Goal: Transaction & Acquisition: Purchase product/service

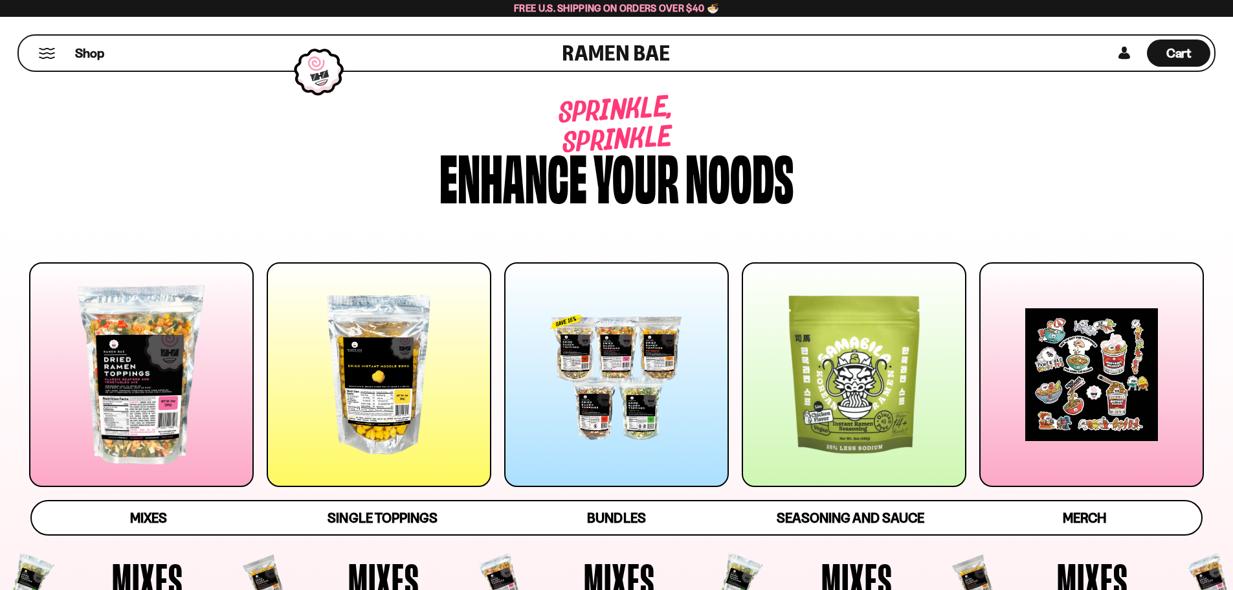
click at [48, 53] on button "Mobile Menu Trigger" at bounding box center [46, 53] width 17 height 11
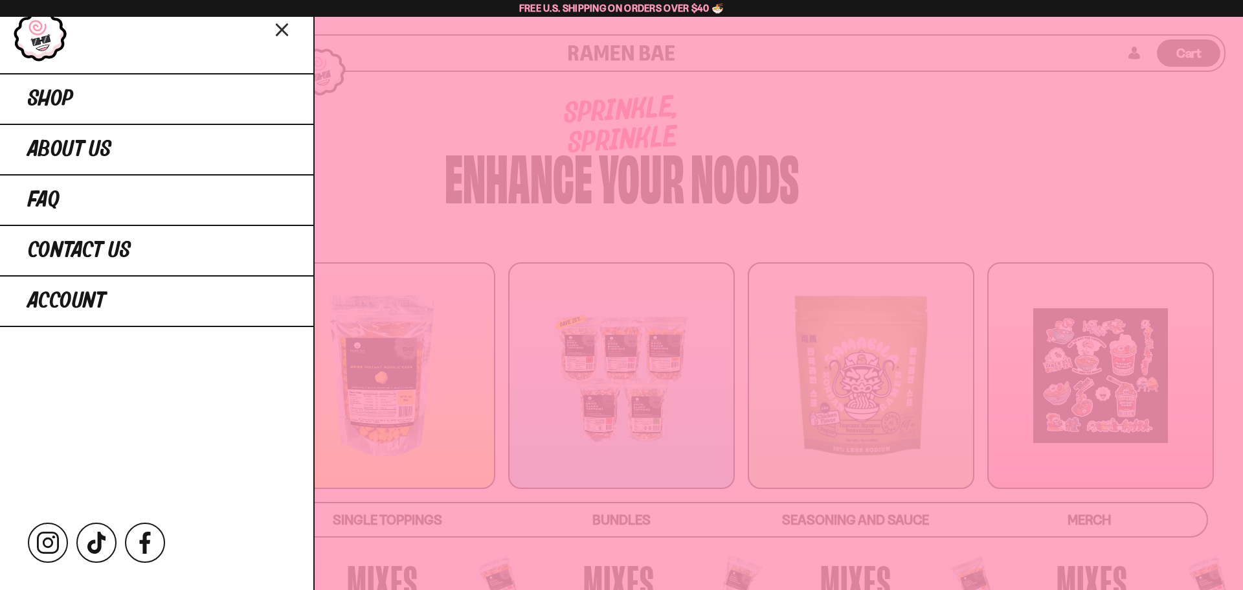
click at [398, 104] on div at bounding box center [621, 295] width 1243 height 590
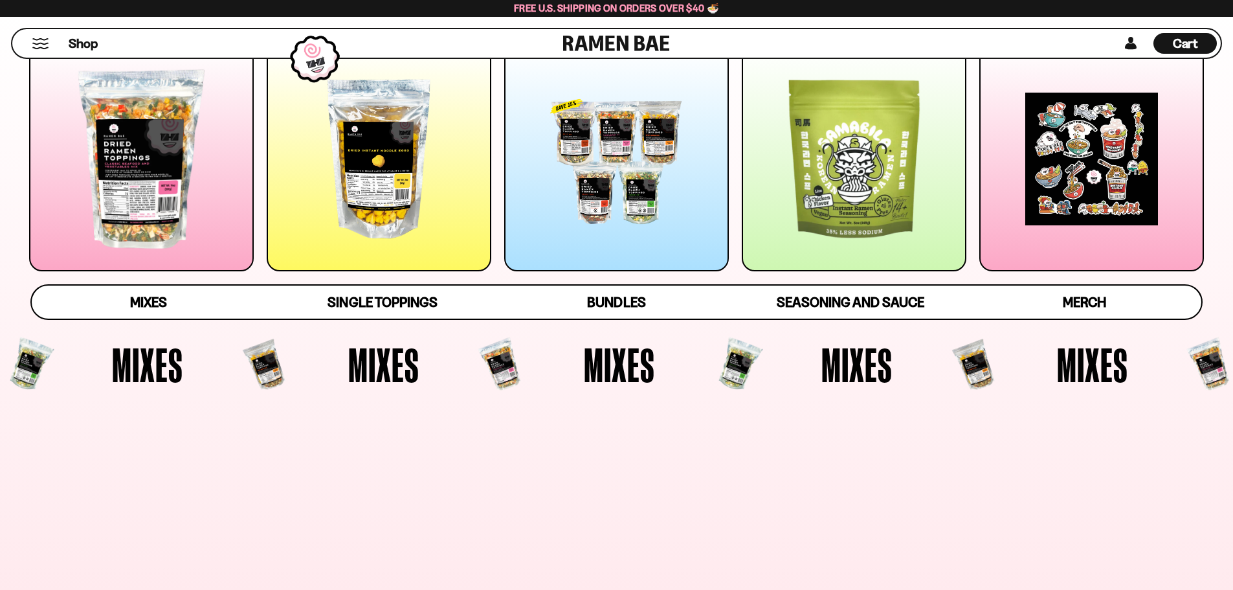
scroll to position [453, 0]
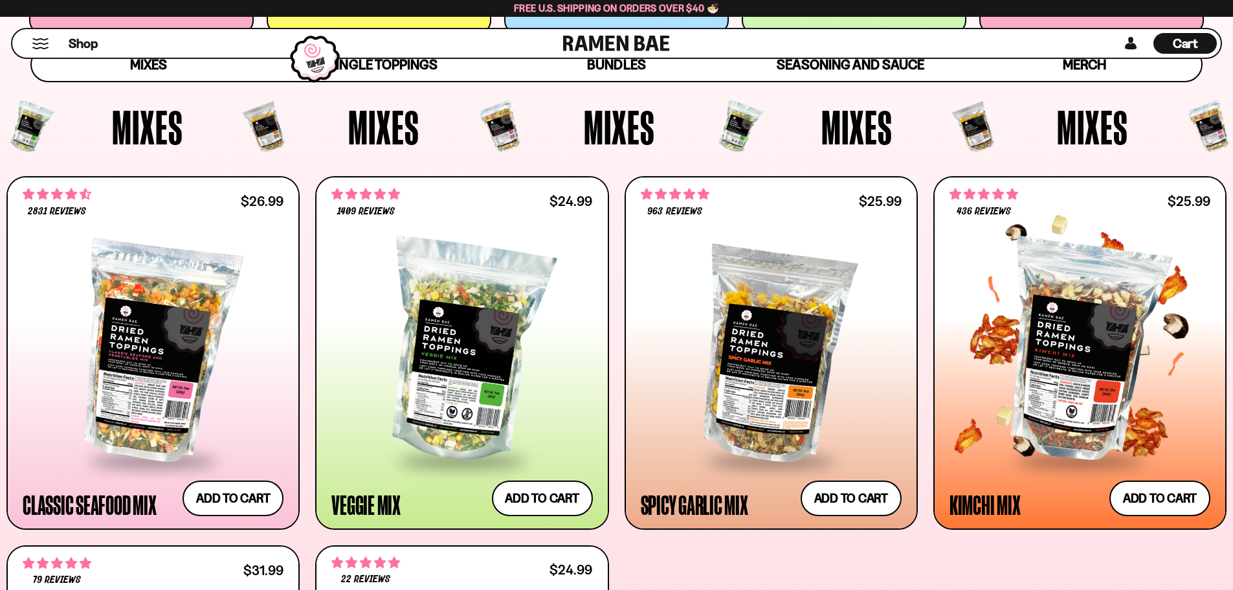
click at [1065, 338] on div at bounding box center [1080, 351] width 261 height 216
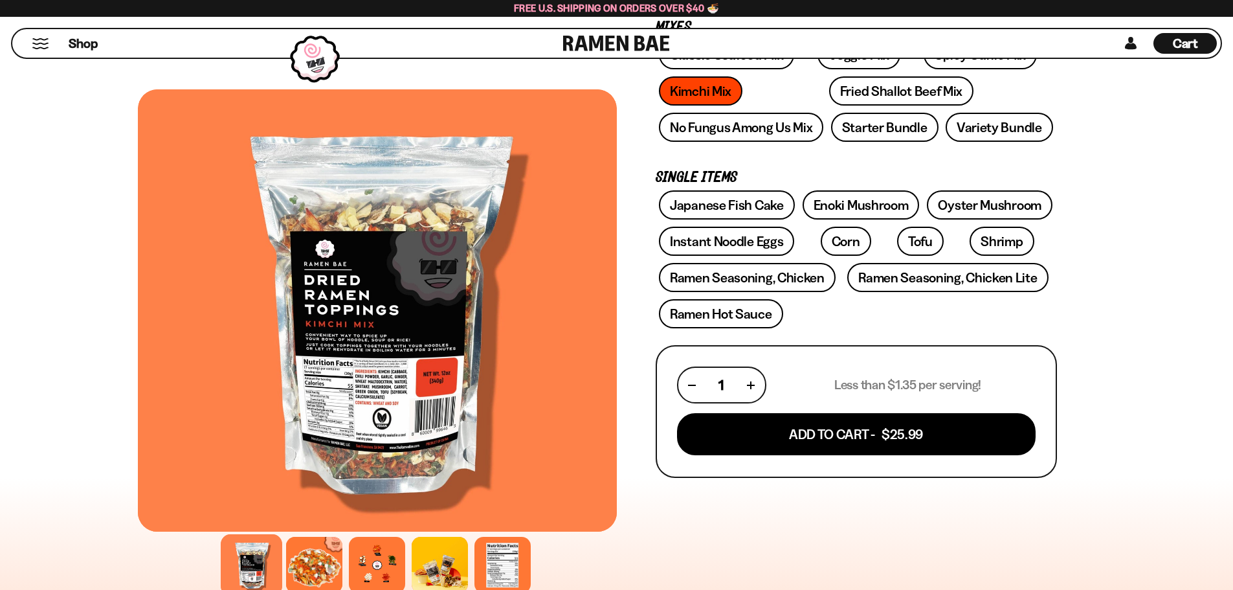
scroll to position [324, 0]
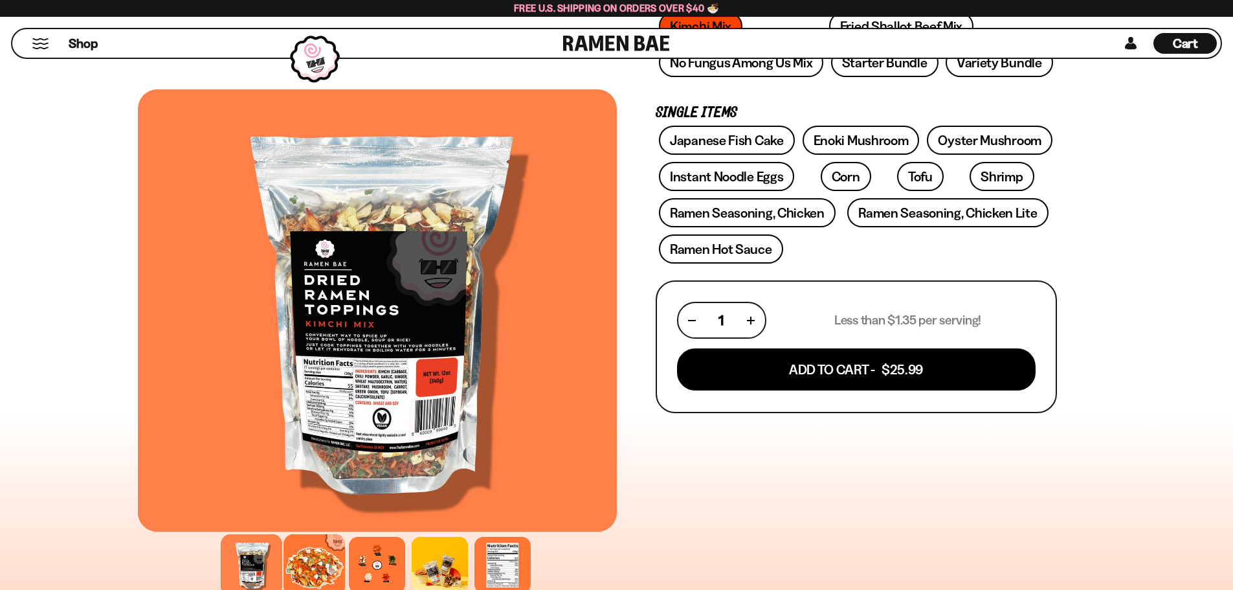
click at [327, 561] on div at bounding box center [315, 565] width 62 height 62
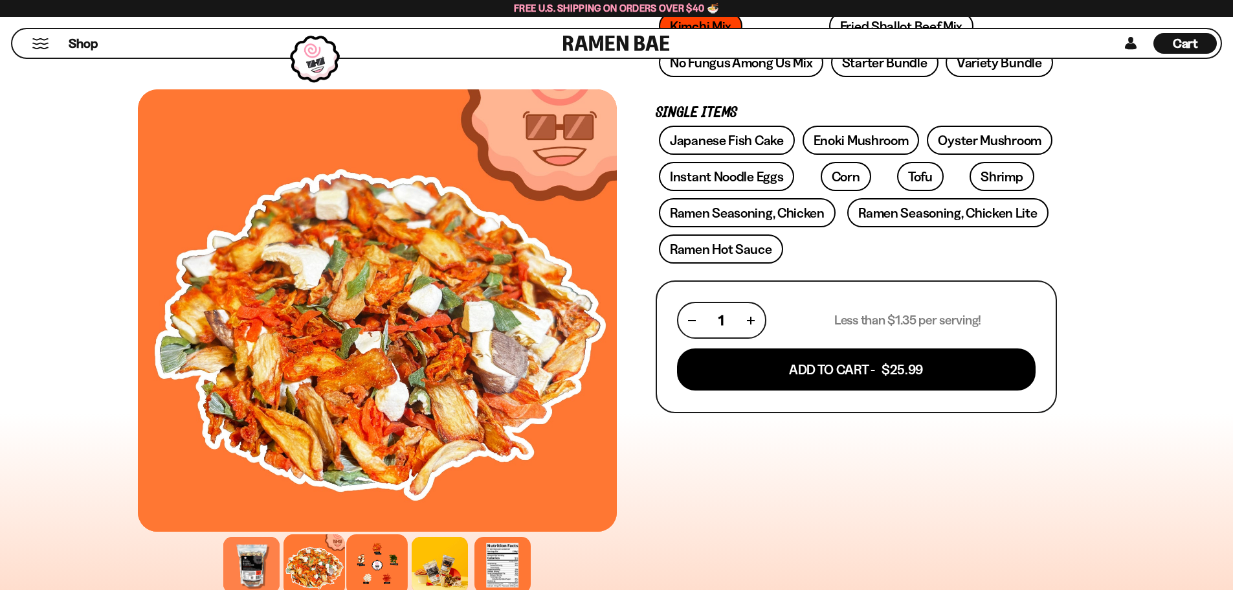
click at [385, 559] on div at bounding box center [377, 565] width 62 height 62
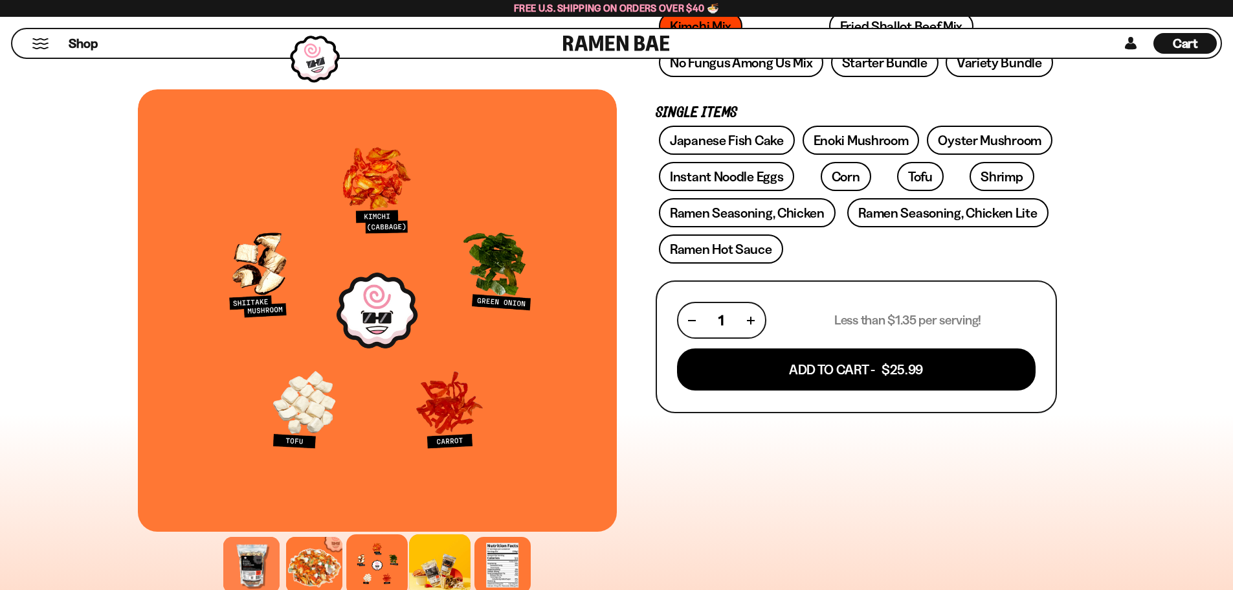
click at [433, 564] on div at bounding box center [440, 565] width 62 height 62
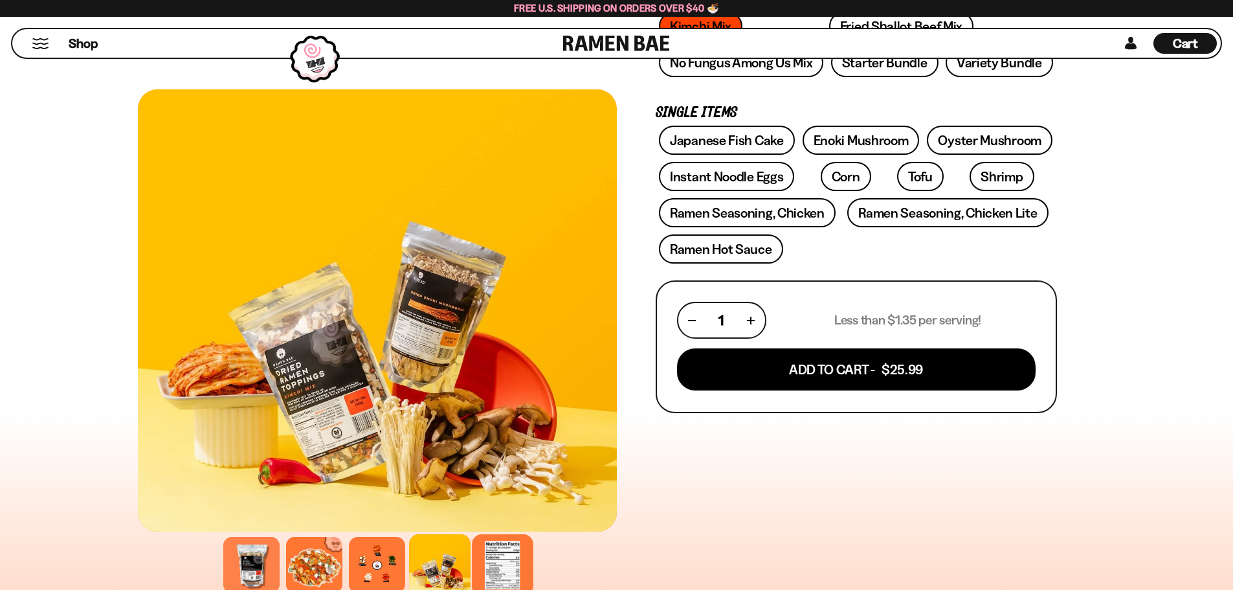
click at [521, 560] on div at bounding box center [503, 565] width 62 height 62
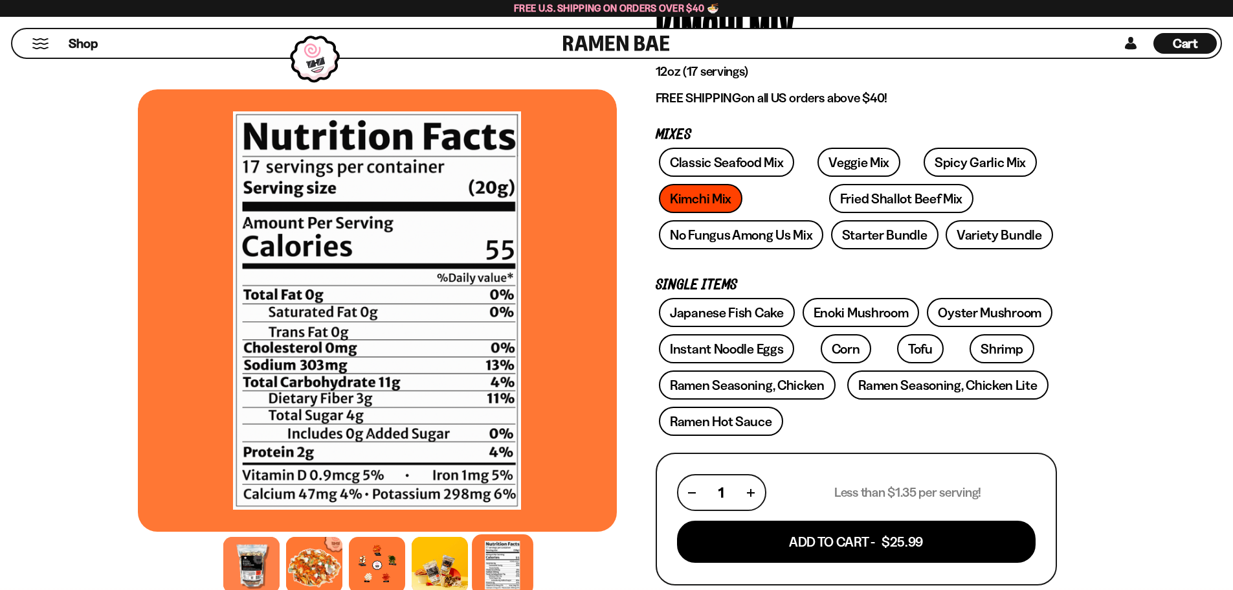
scroll to position [0, 0]
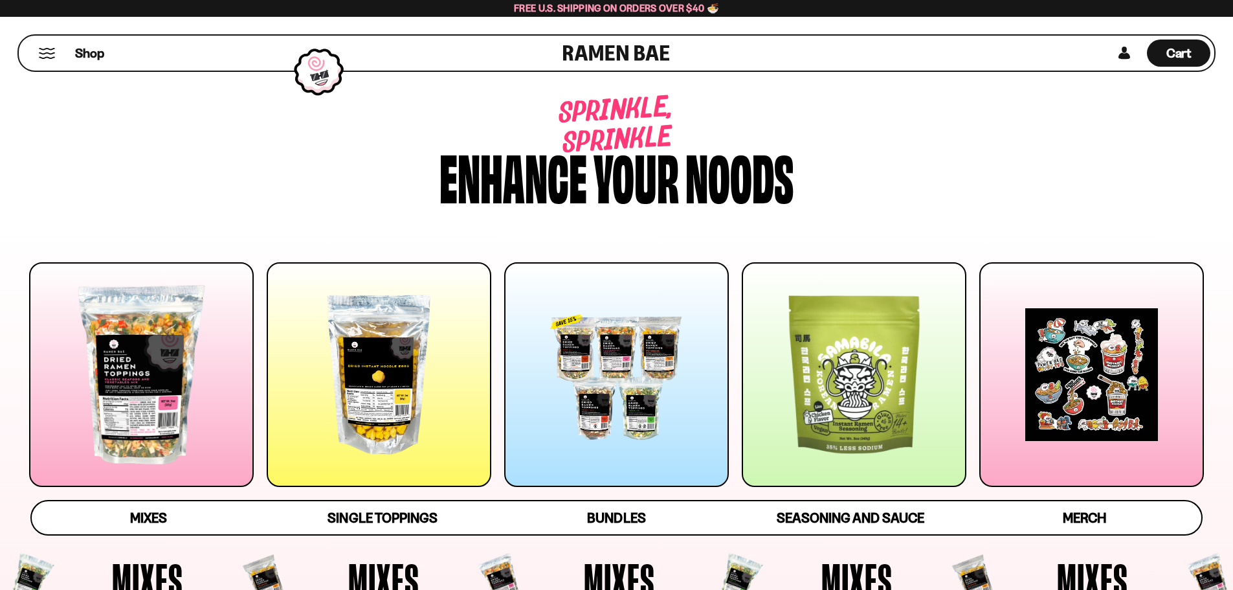
click at [637, 383] on div at bounding box center [616, 374] width 225 height 225
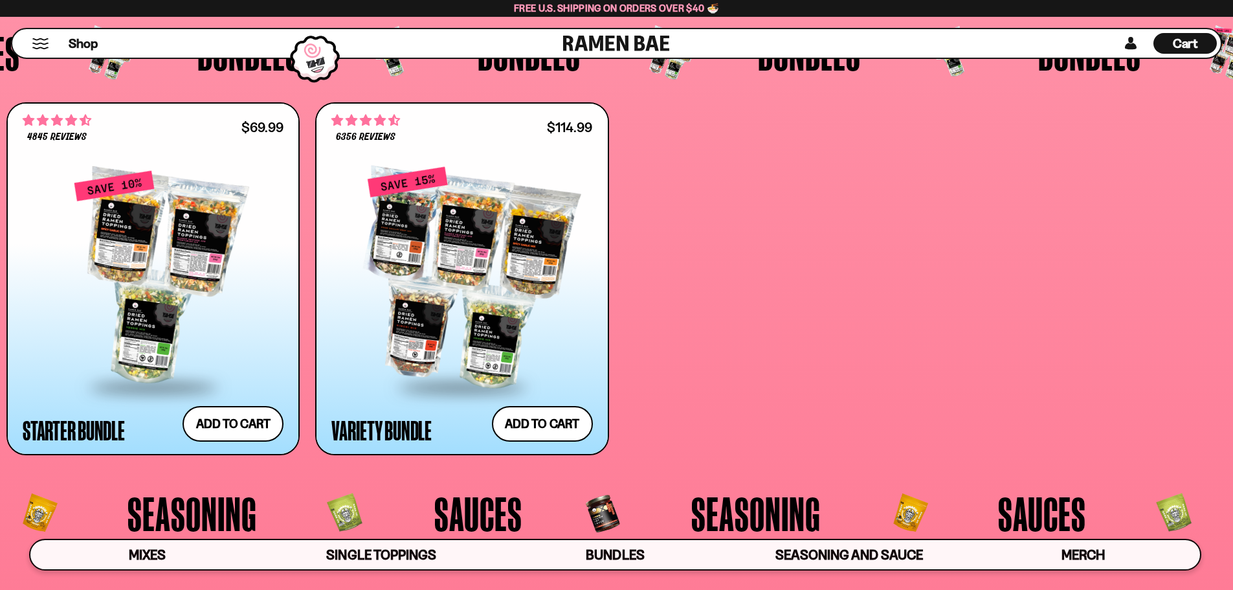
scroll to position [3381, 0]
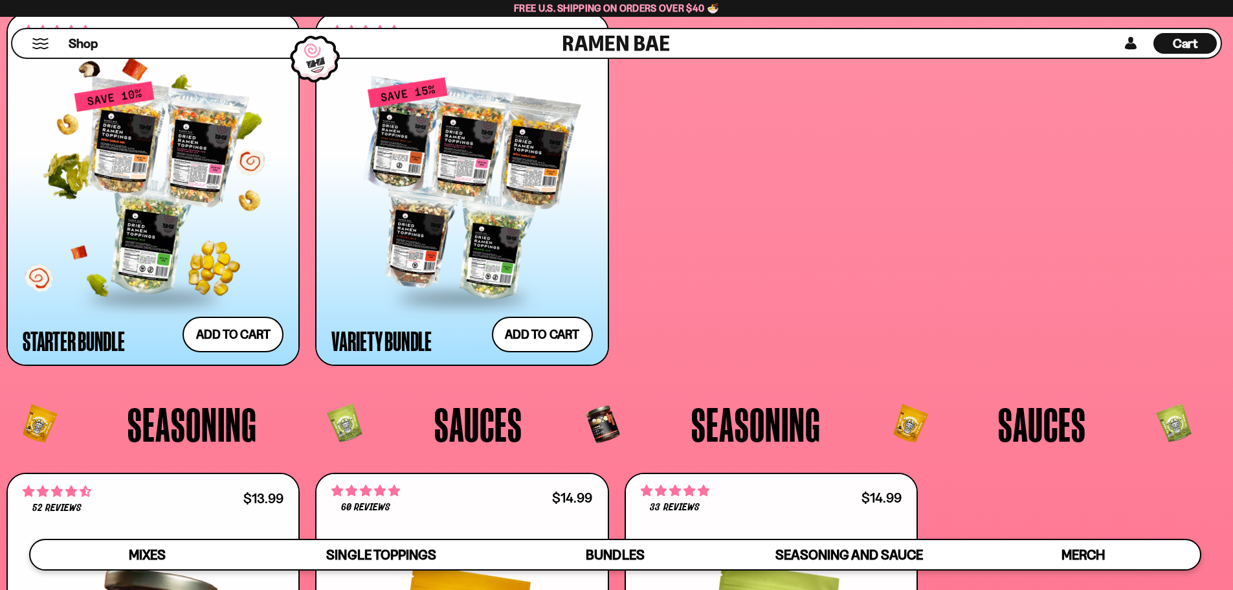
click at [208, 196] on div at bounding box center [153, 188] width 261 height 216
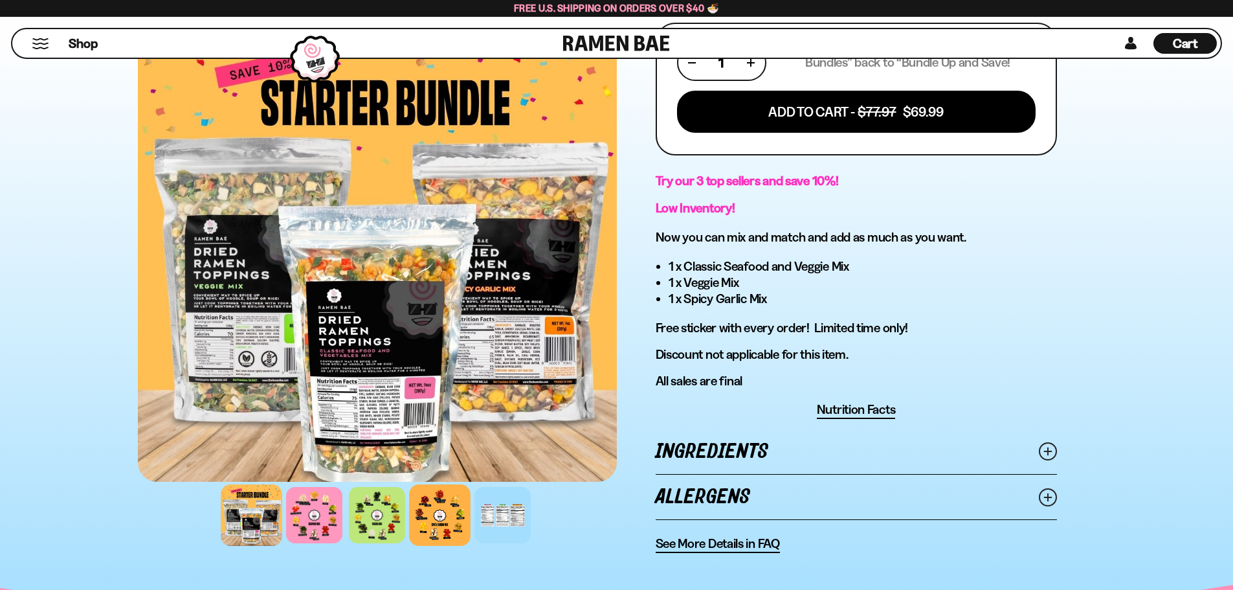
scroll to position [583, 0]
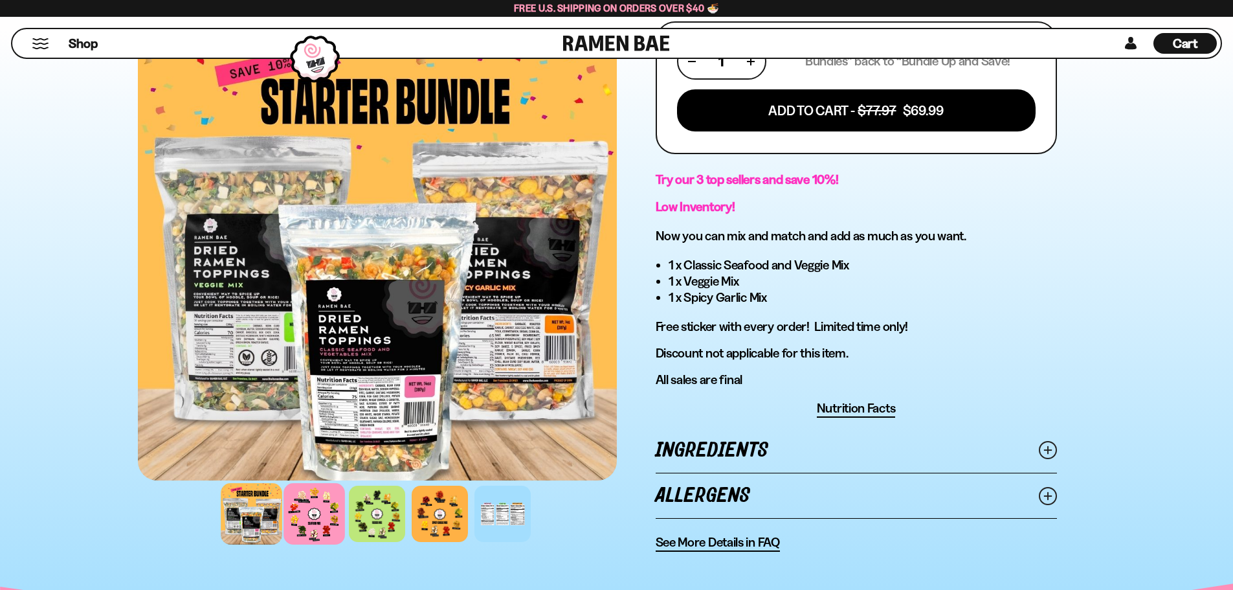
click at [314, 521] on div at bounding box center [315, 514] width 62 height 62
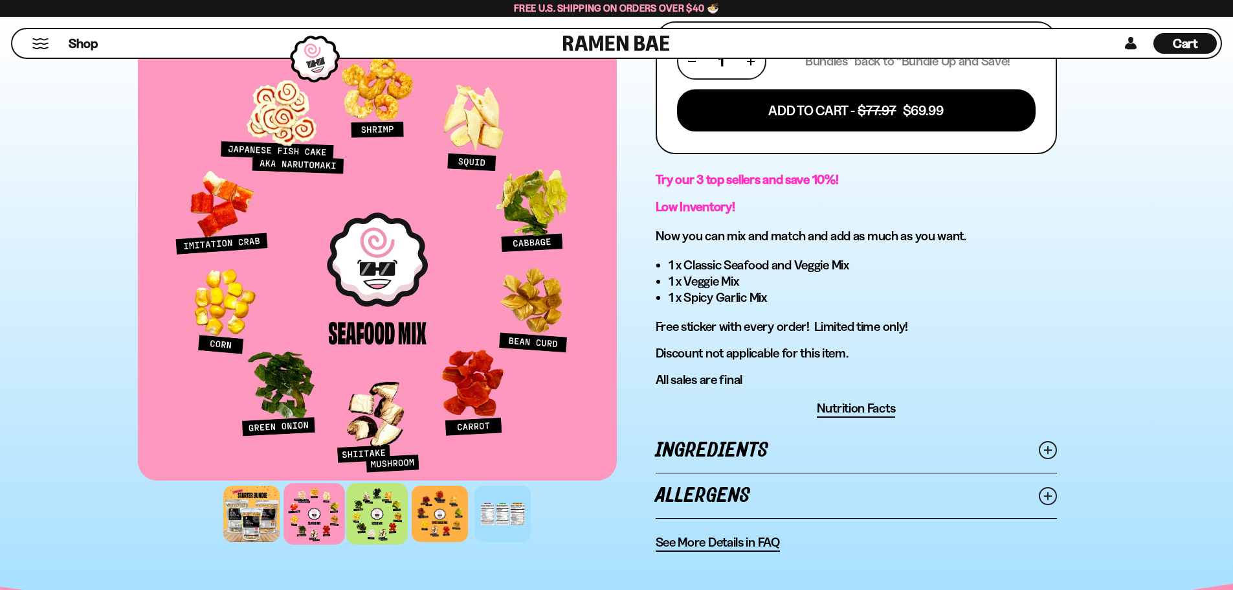
click at [370, 515] on div at bounding box center [377, 514] width 62 height 62
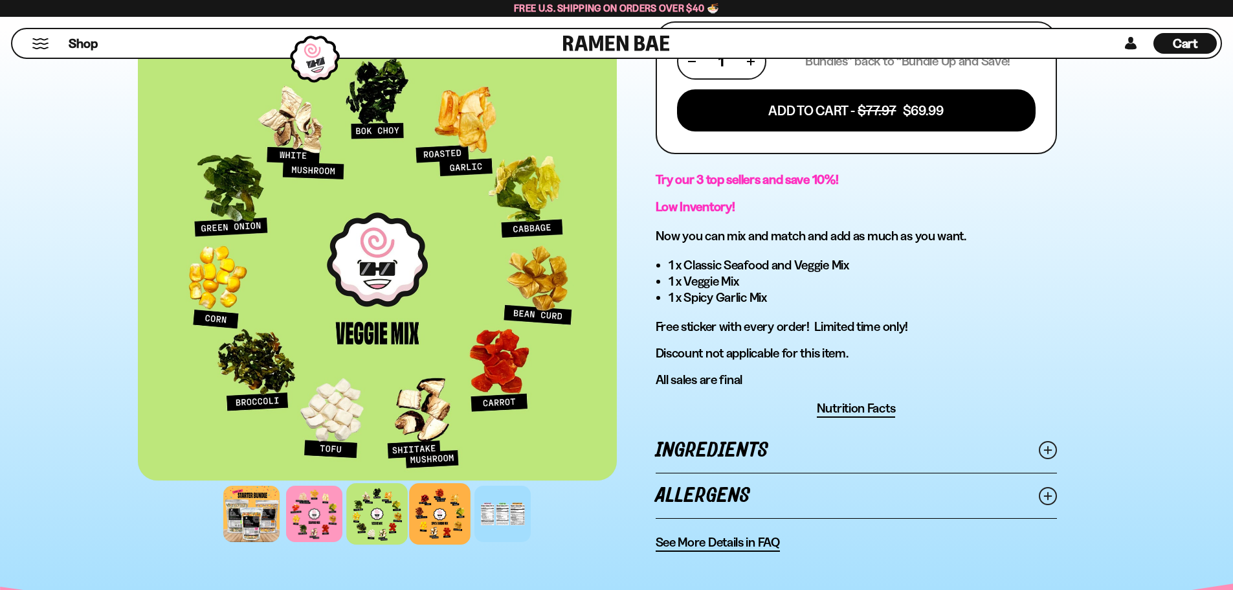
click at [435, 515] on div at bounding box center [440, 514] width 62 height 62
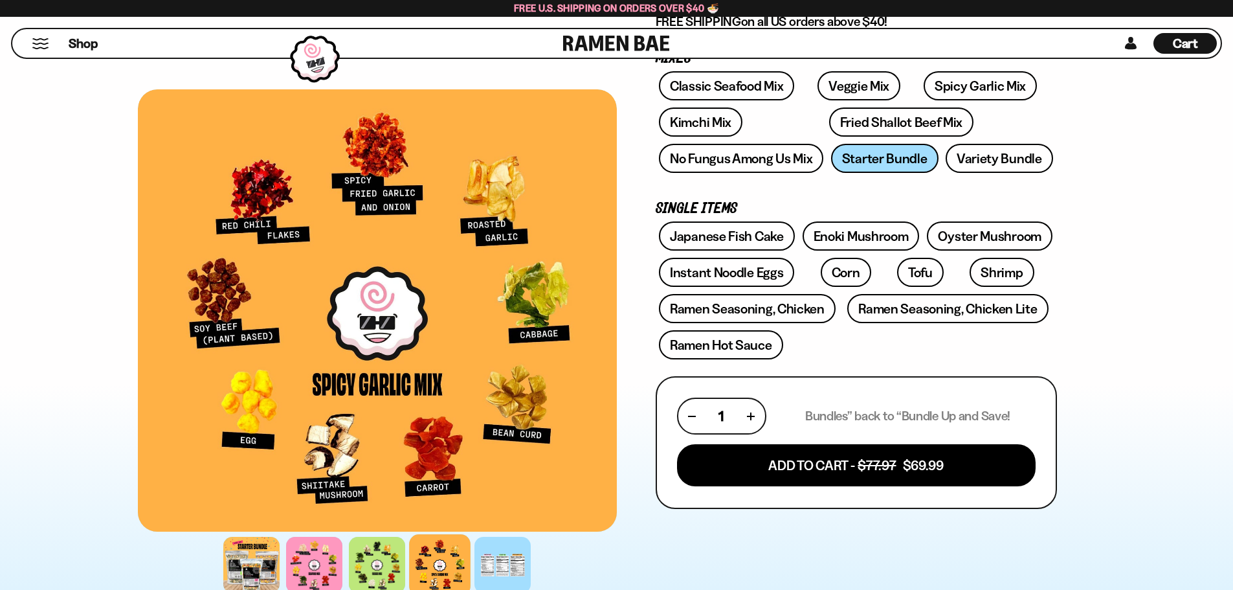
scroll to position [194, 0]
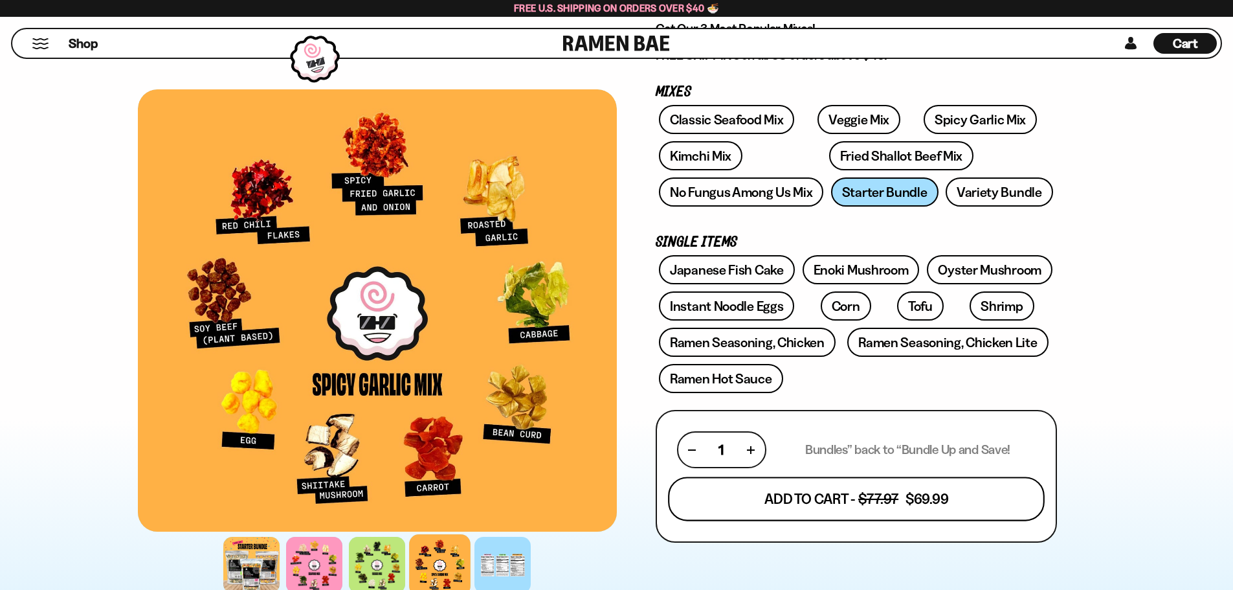
click at [982, 494] on button "Add To Cart - $77.97 $69.99" at bounding box center [856, 499] width 377 height 44
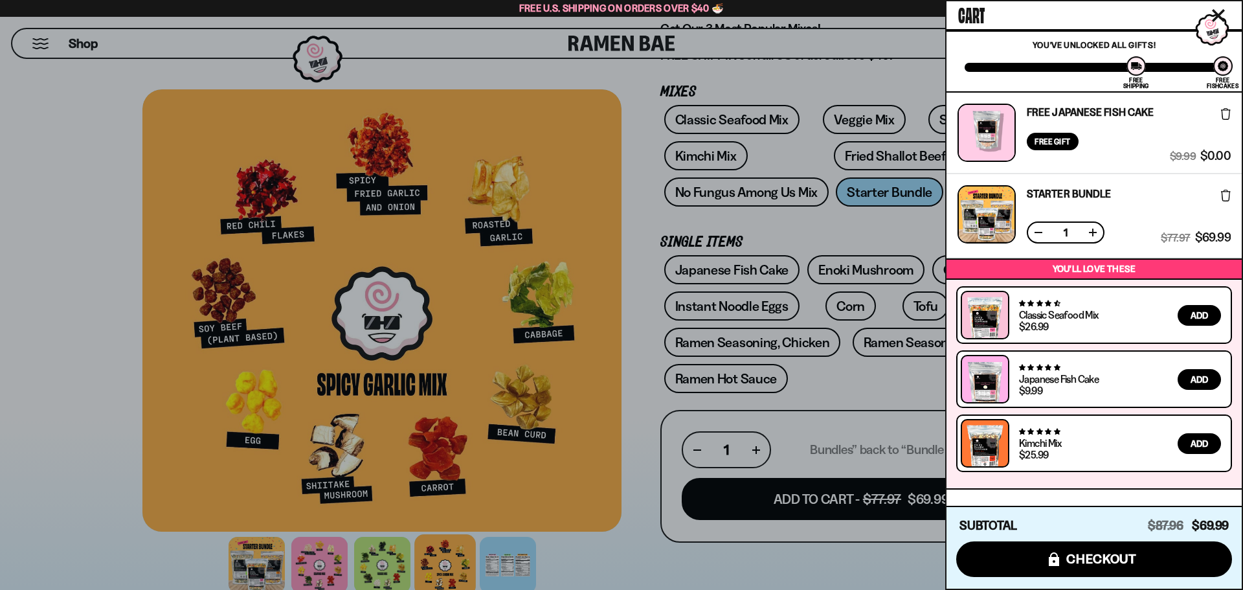
click at [743, 376] on div at bounding box center [621, 295] width 1243 height 590
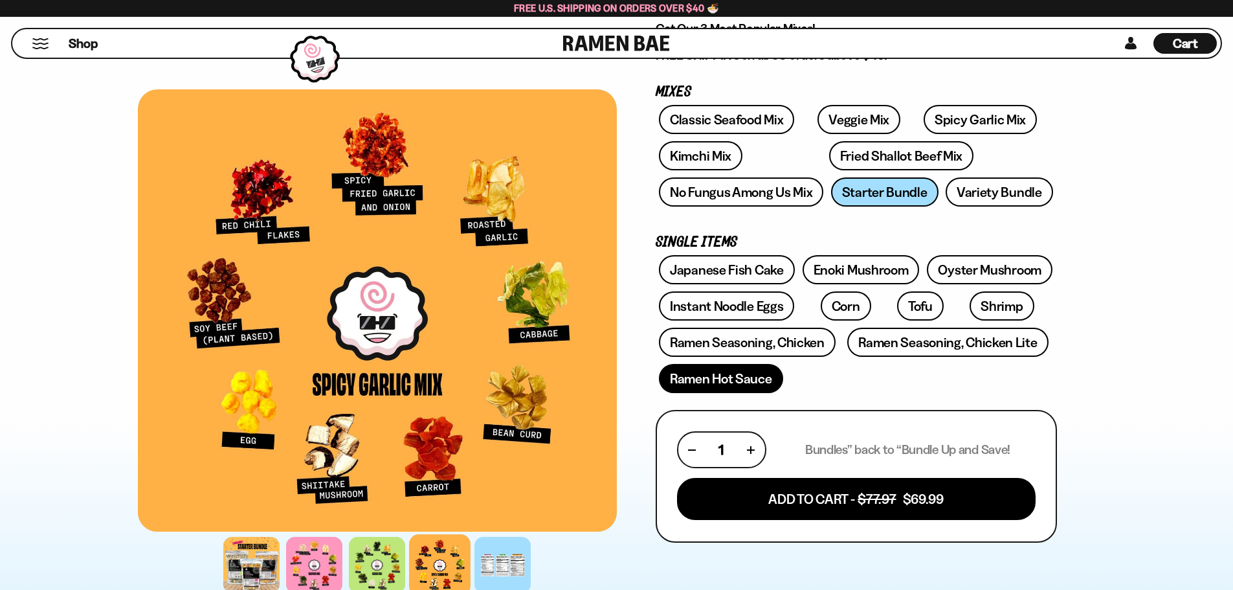
click at [748, 379] on link "Ramen Hot Sauce" at bounding box center [721, 378] width 124 height 29
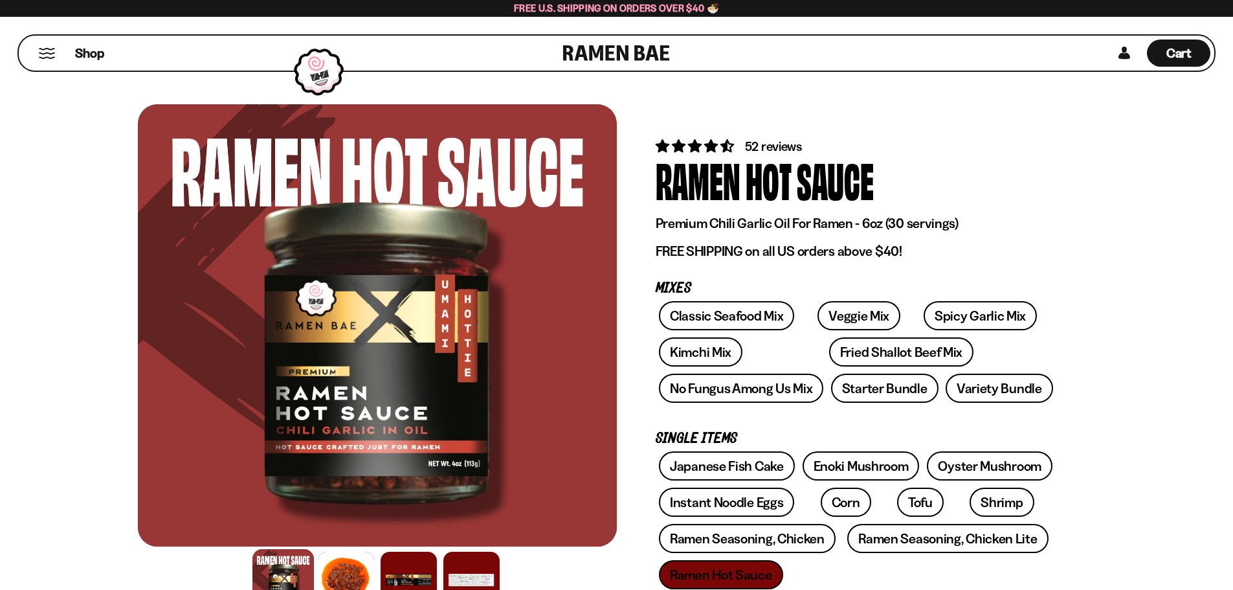
scroll to position [65, 0]
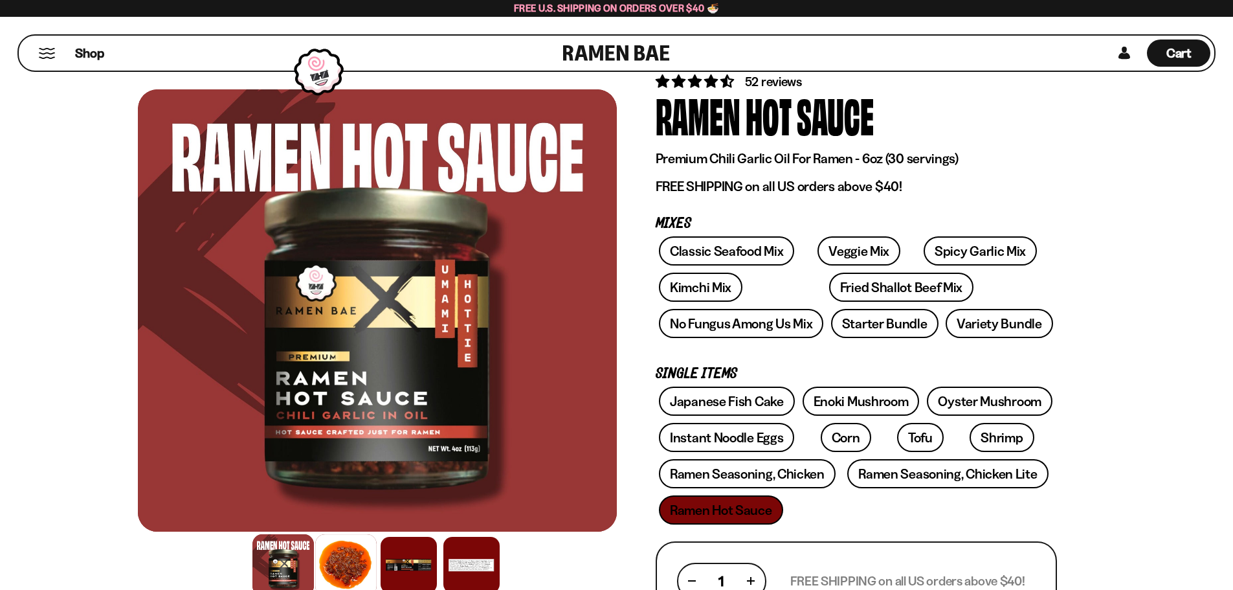
click at [353, 555] on div at bounding box center [346, 565] width 62 height 62
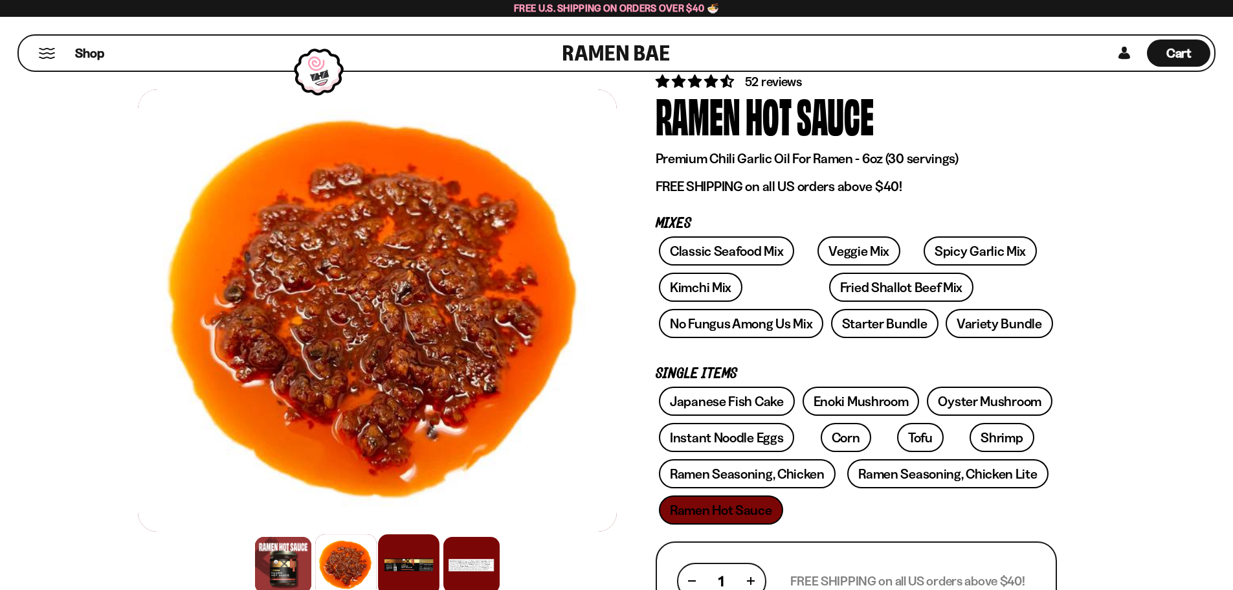
click at [394, 561] on div at bounding box center [409, 565] width 62 height 62
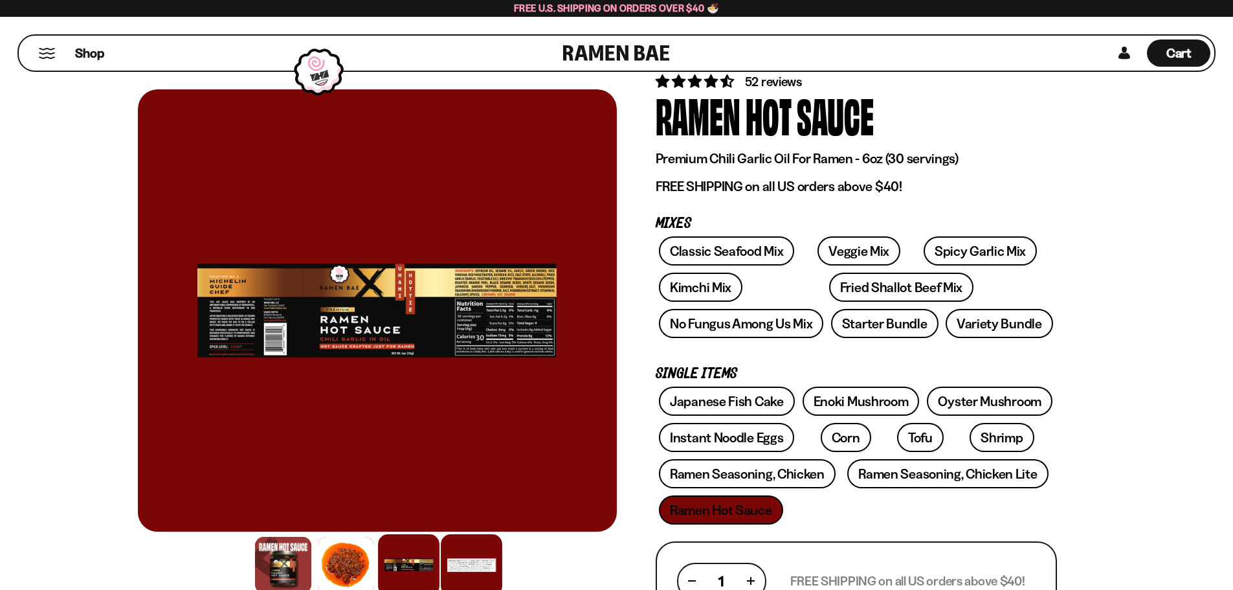
click at [477, 561] on div at bounding box center [472, 565] width 62 height 62
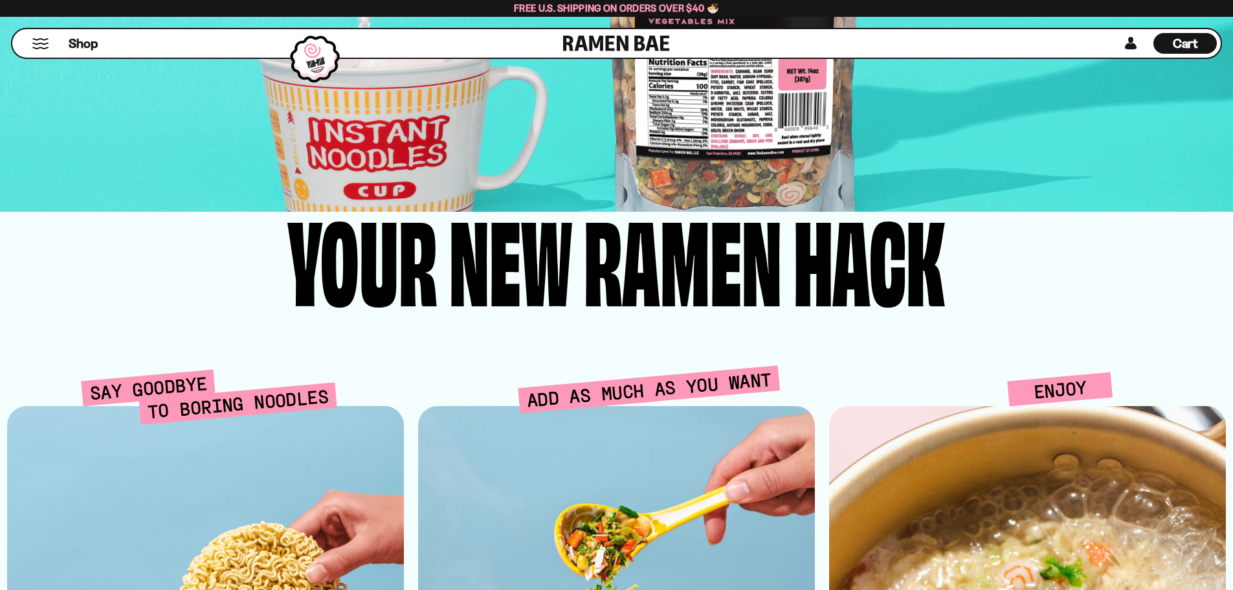
scroll to position [0, 0]
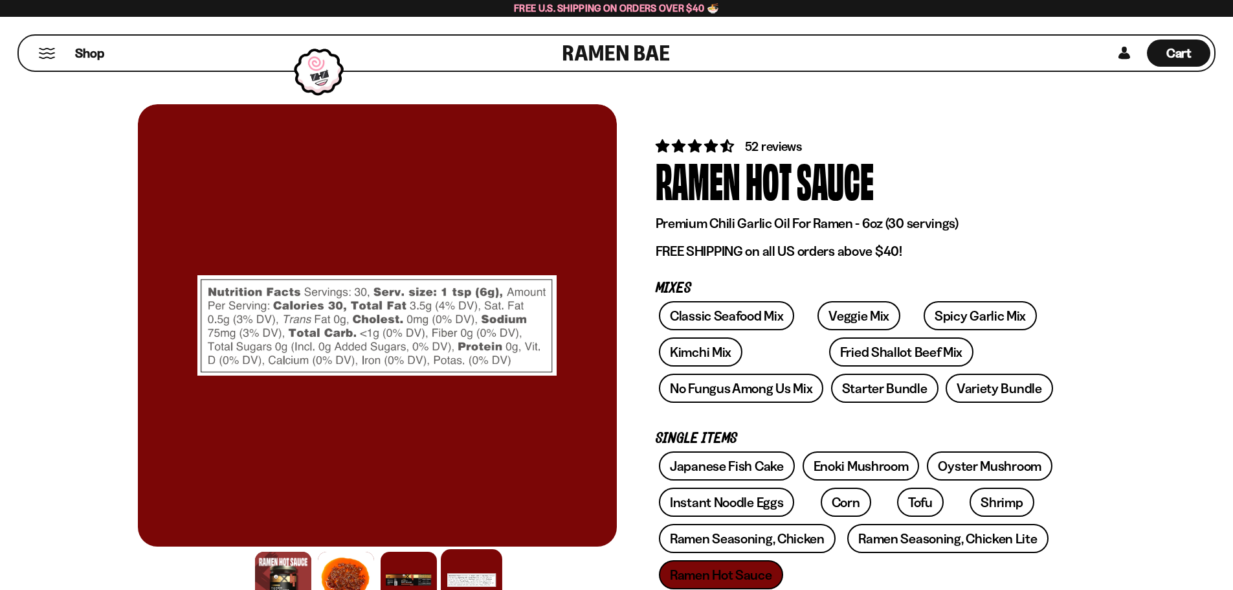
click at [588, 47] on link at bounding box center [616, 53] width 107 height 35
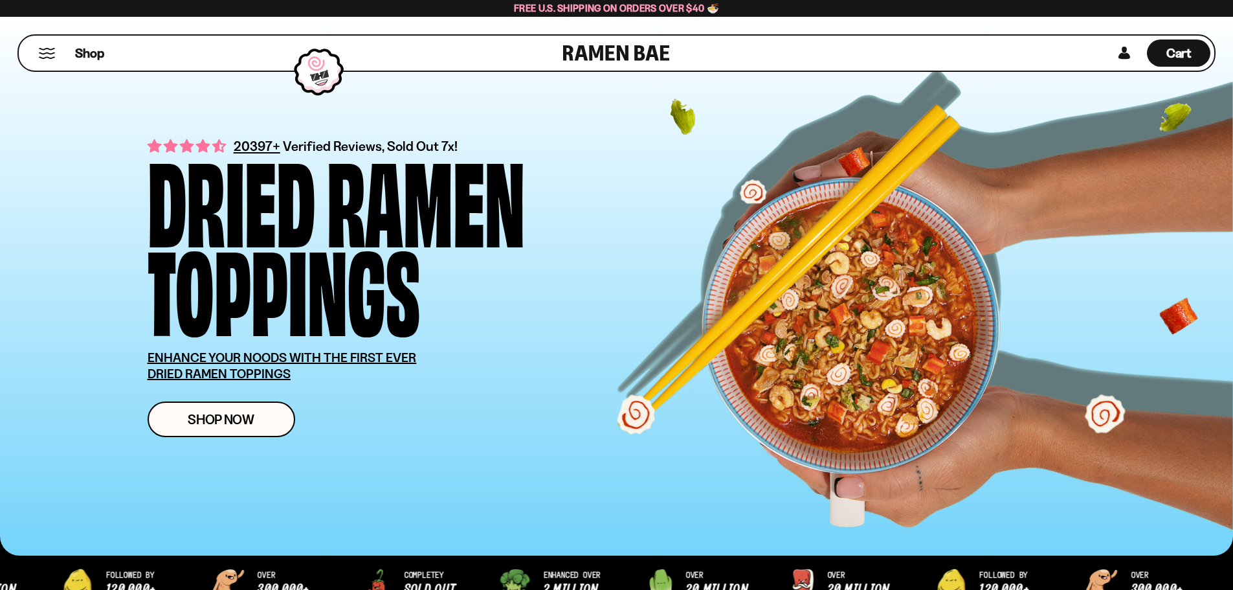
drag, startPoint x: 1167, startPoint y: 56, endPoint x: 1121, endPoint y: 117, distance: 76.8
click at [1167, 56] on span "Cart" at bounding box center [1179, 53] width 25 height 16
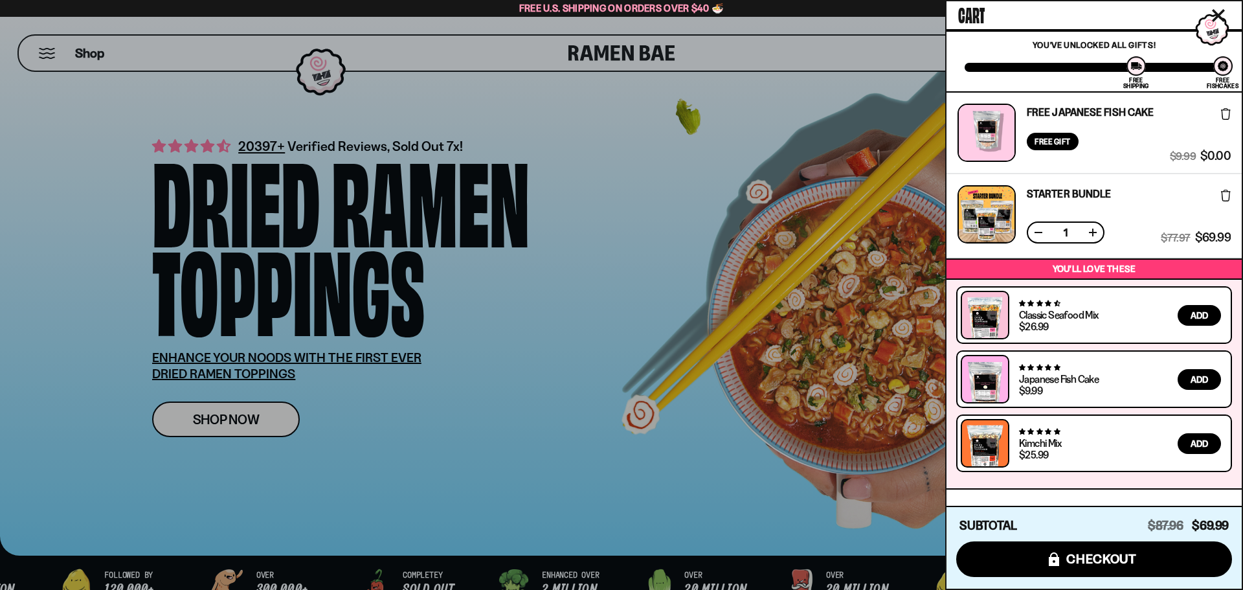
click at [1053, 192] on link "Starter Bundle" at bounding box center [1069, 193] width 84 height 10
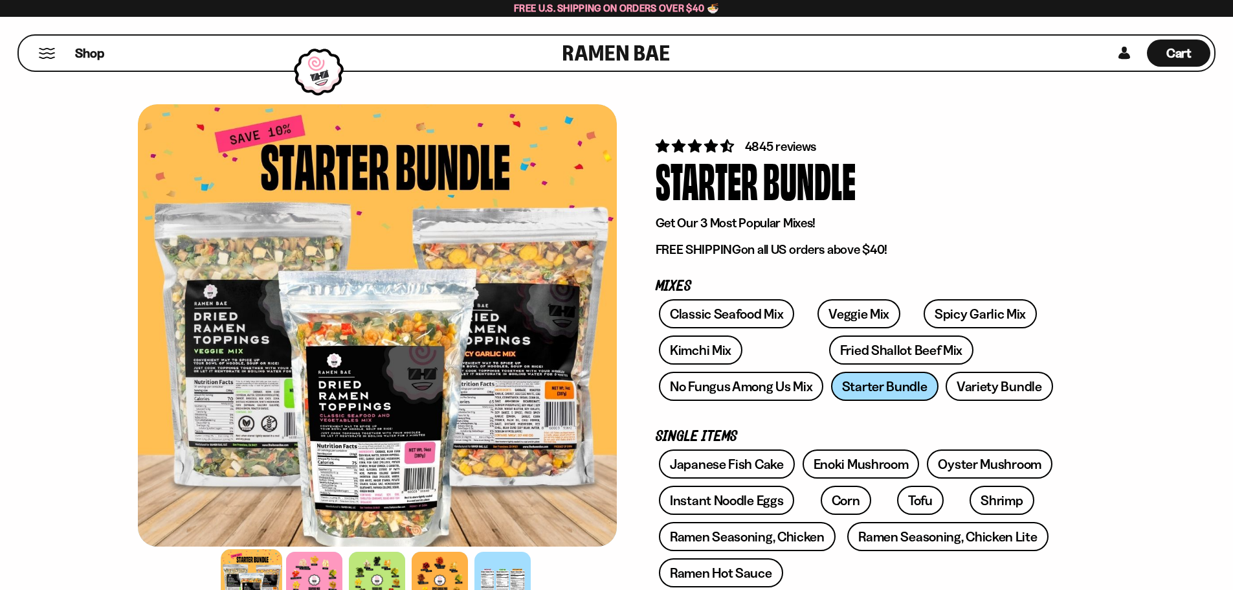
click at [49, 54] on button "Mobile Menu Trigger" at bounding box center [46, 53] width 17 height 11
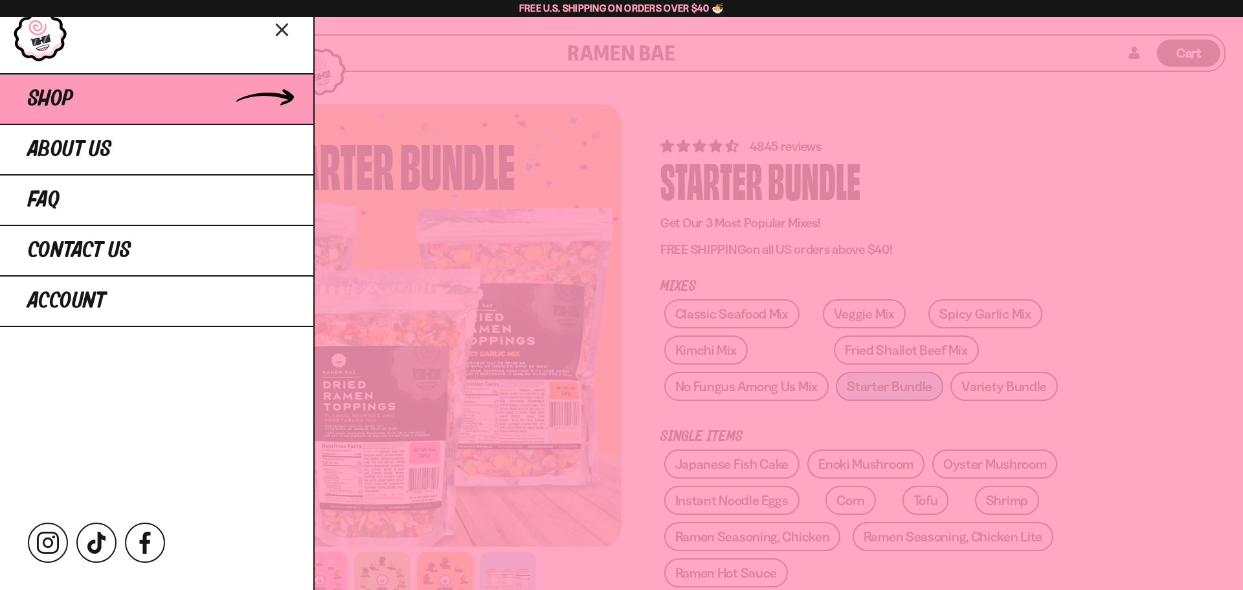
click at [64, 98] on span "Shop" at bounding box center [50, 98] width 45 height 23
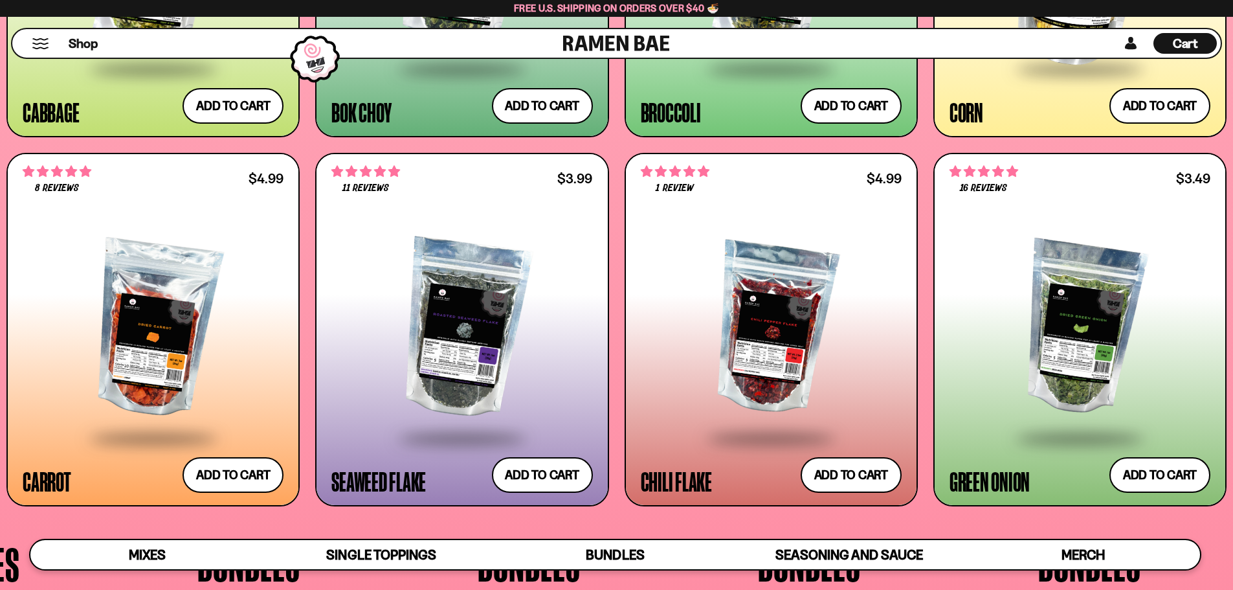
scroll to position [2849, 0]
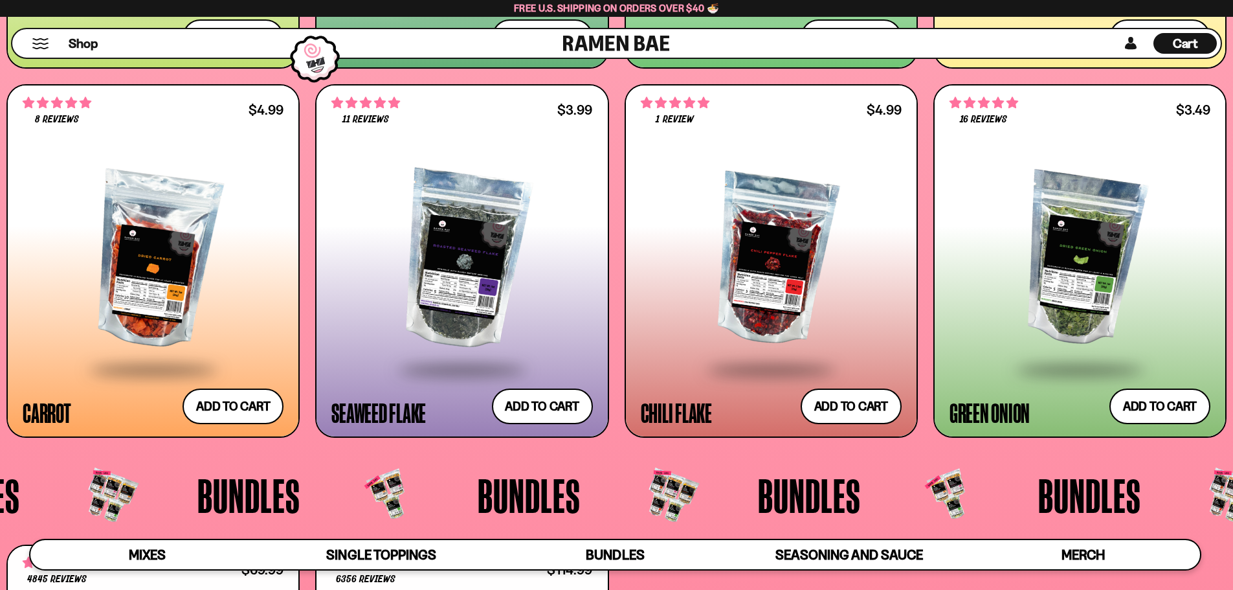
click at [455, 276] on div at bounding box center [462, 260] width 261 height 216
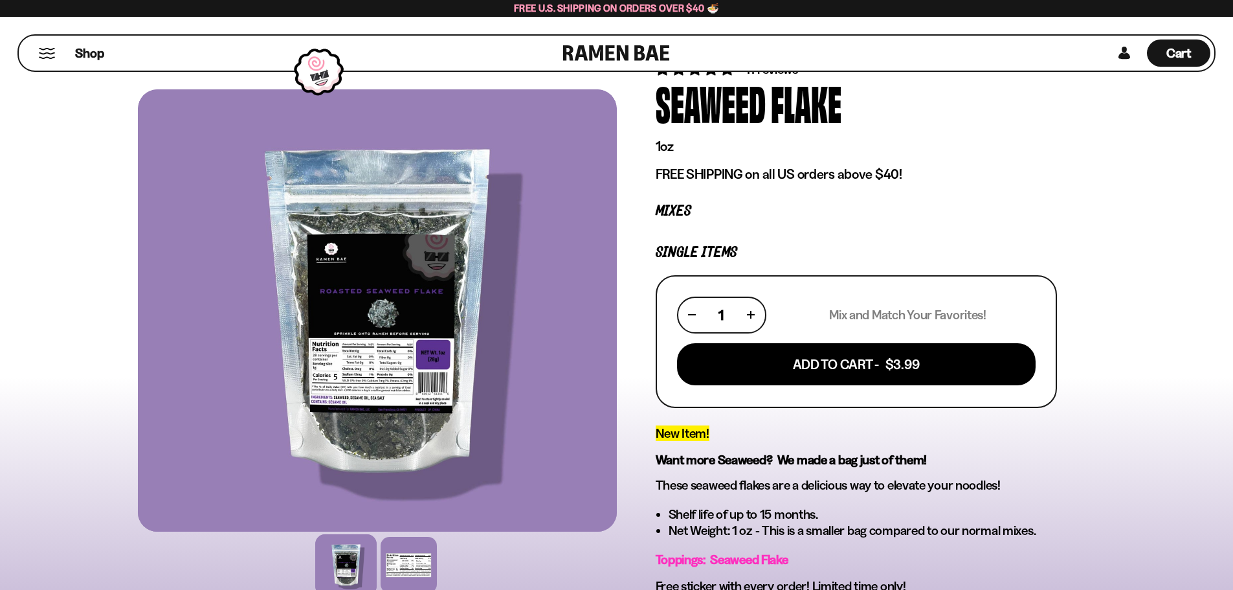
scroll to position [65, 0]
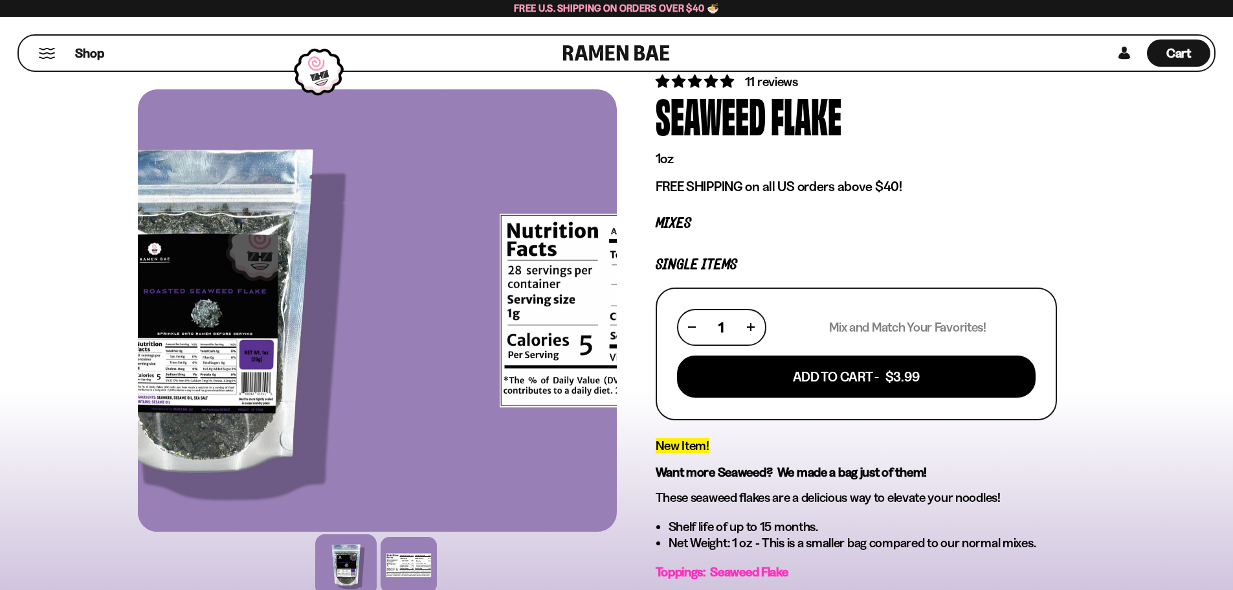
click at [164, 337] on div at bounding box center [200, 310] width 479 height 442
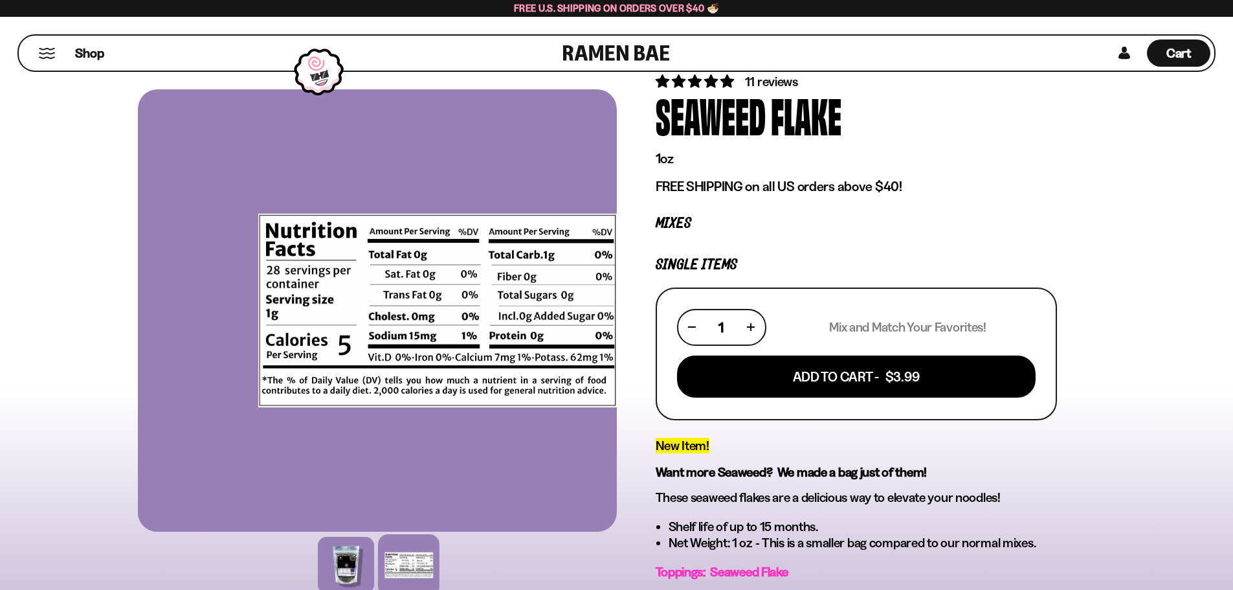
click at [381, 337] on div at bounding box center [437, 310] width 479 height 442
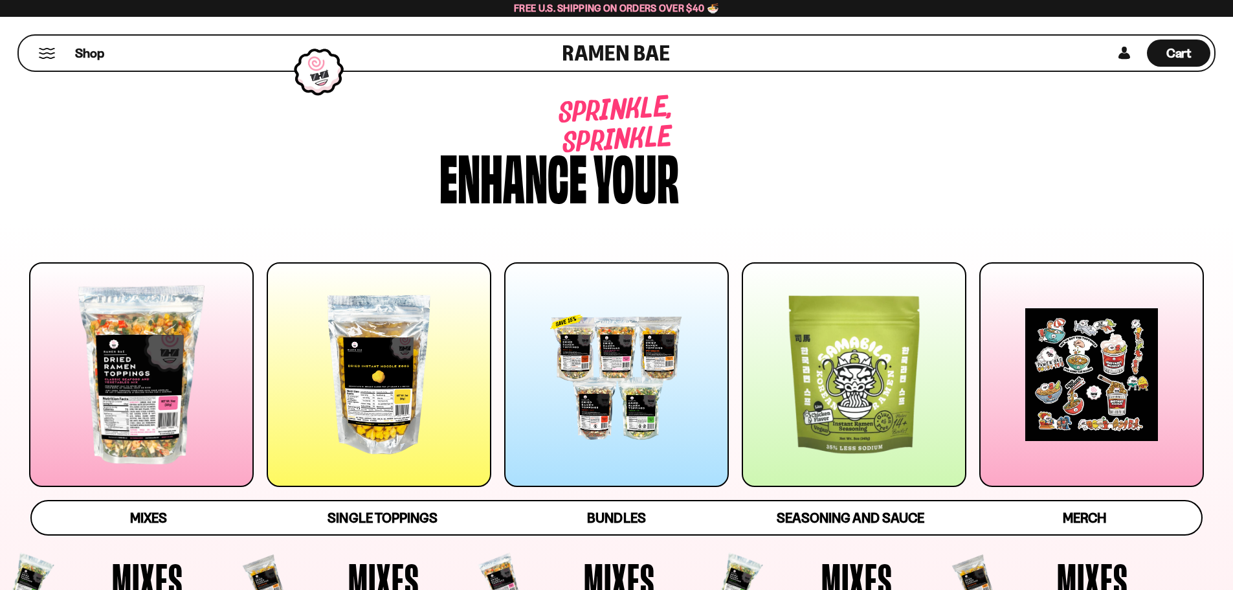
scroll to position [2849, 0]
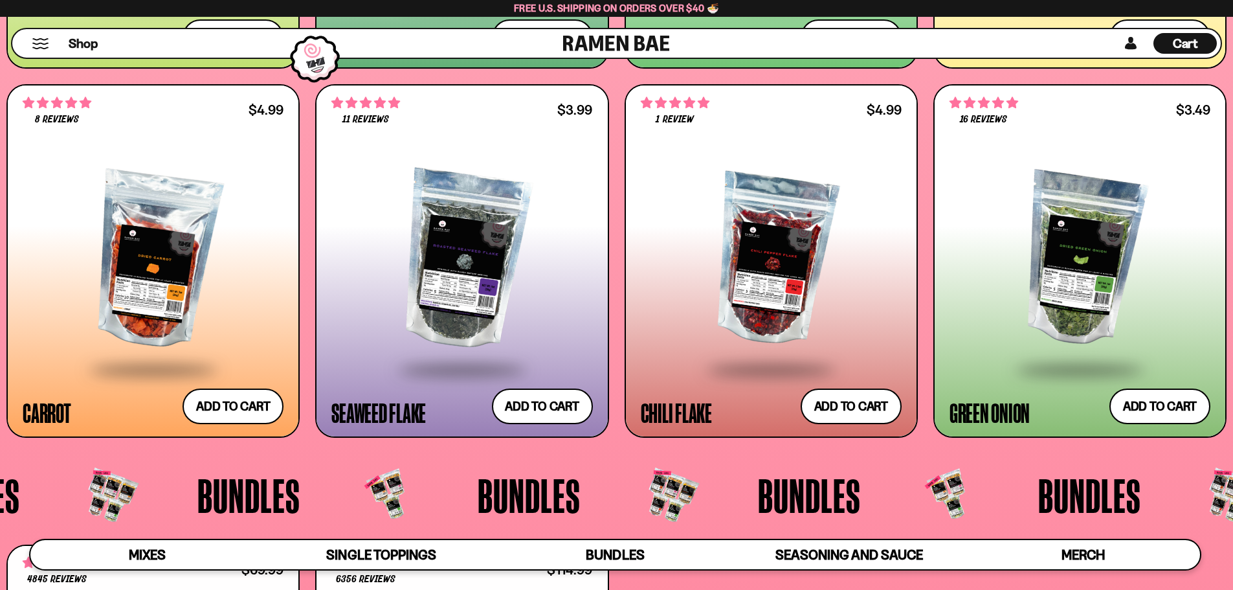
click at [181, 263] on div at bounding box center [153, 260] width 261 height 216
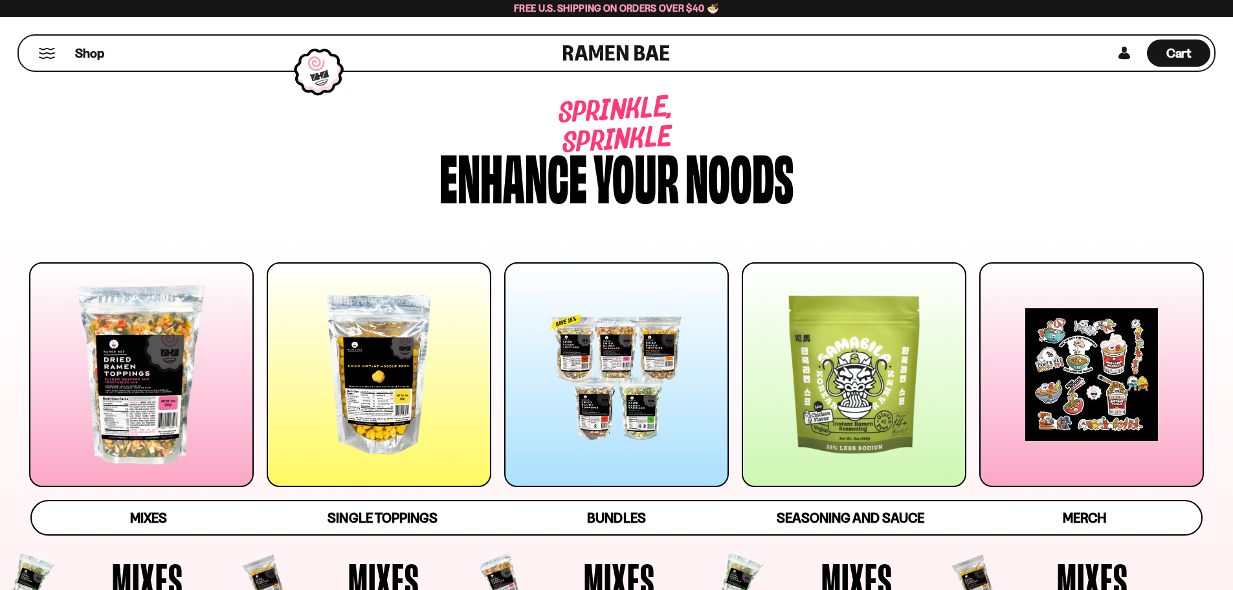
scroll to position [2849, 0]
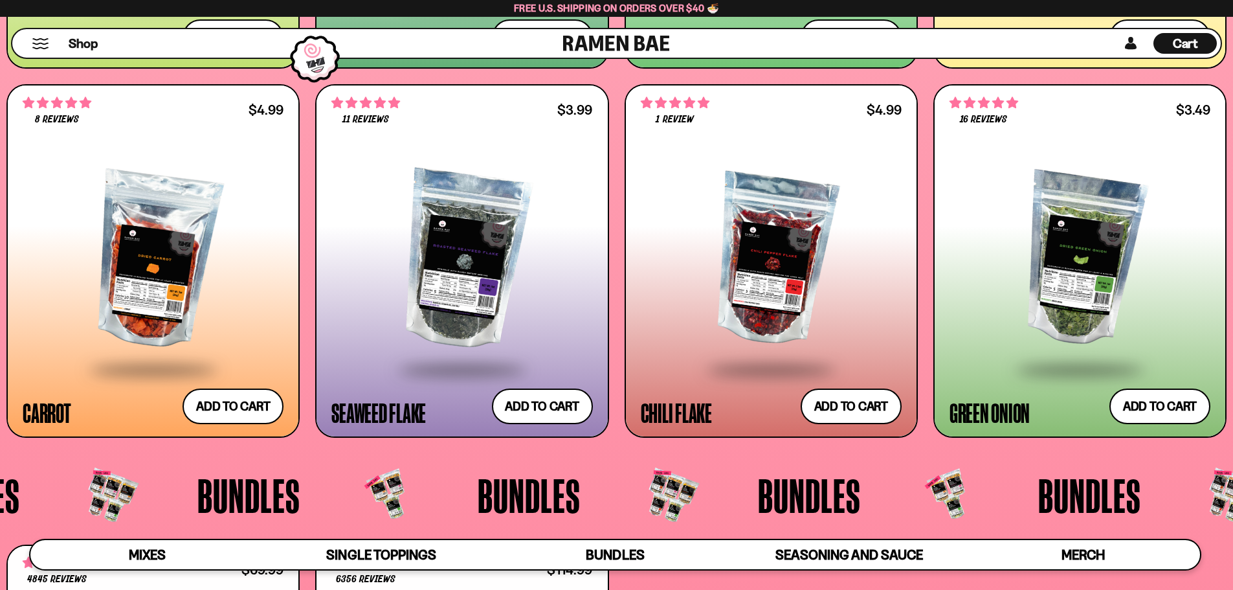
click at [1091, 273] on div at bounding box center [1080, 260] width 261 height 216
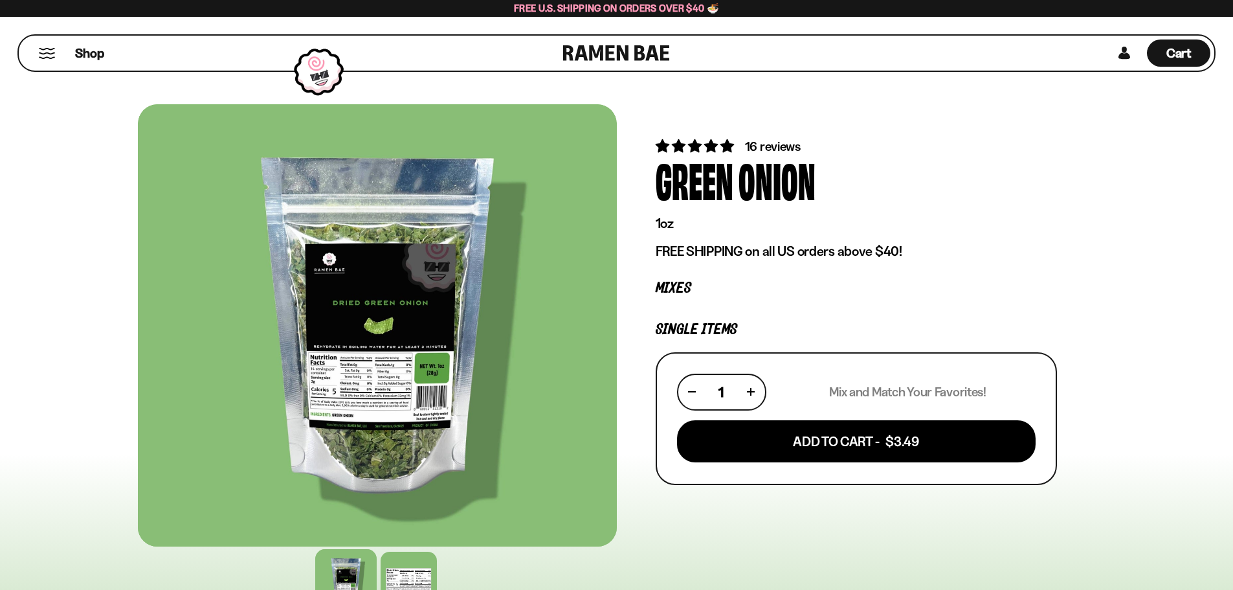
click at [162, 307] on div at bounding box center [377, 325] width 479 height 442
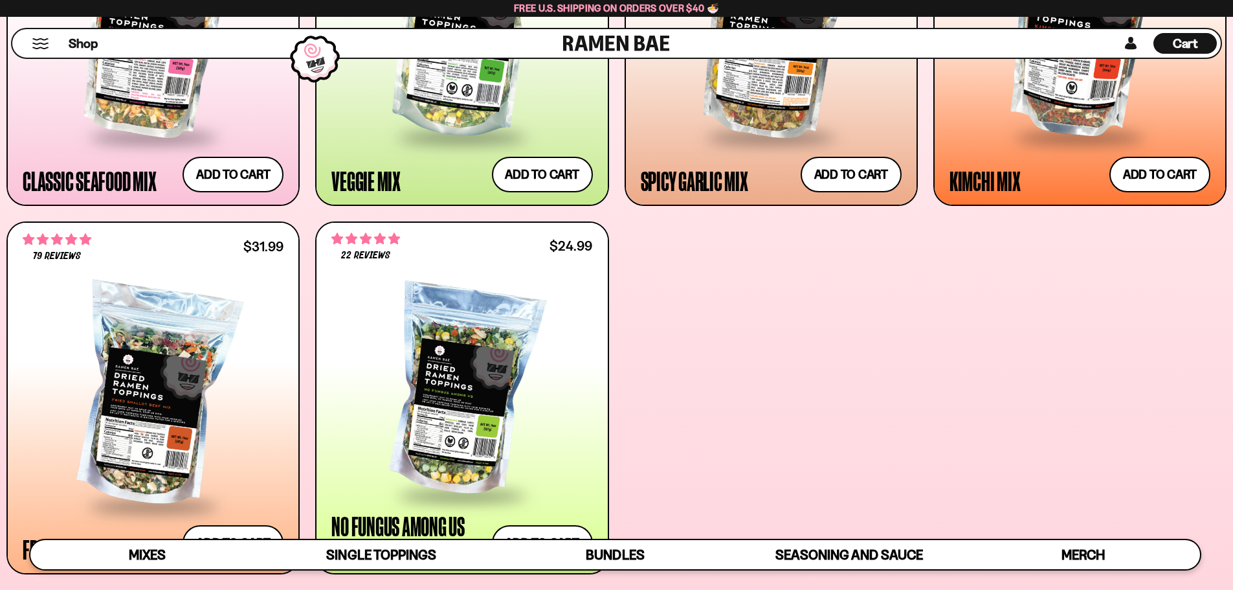
scroll to position [518, 0]
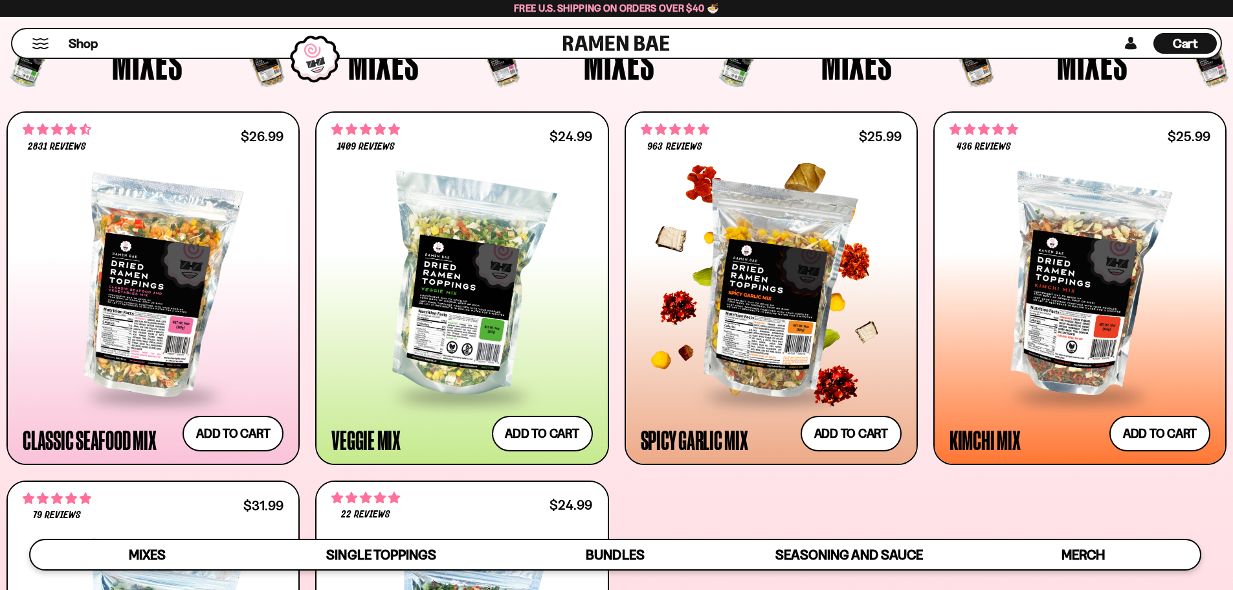
click at [758, 314] on div at bounding box center [771, 287] width 261 height 216
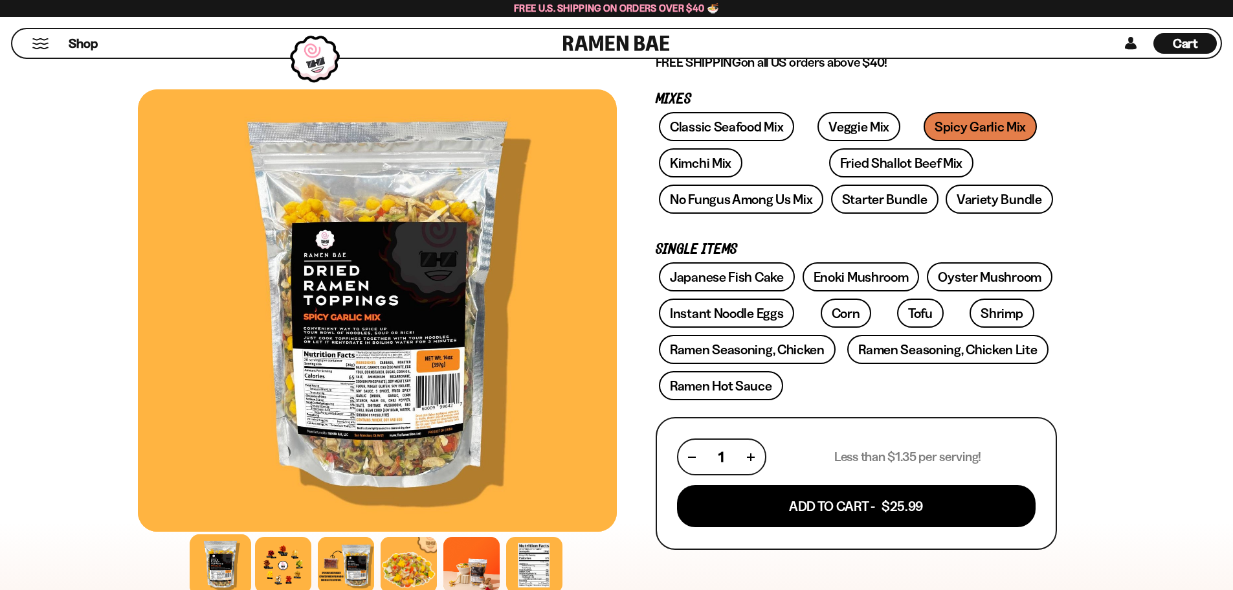
scroll to position [194, 0]
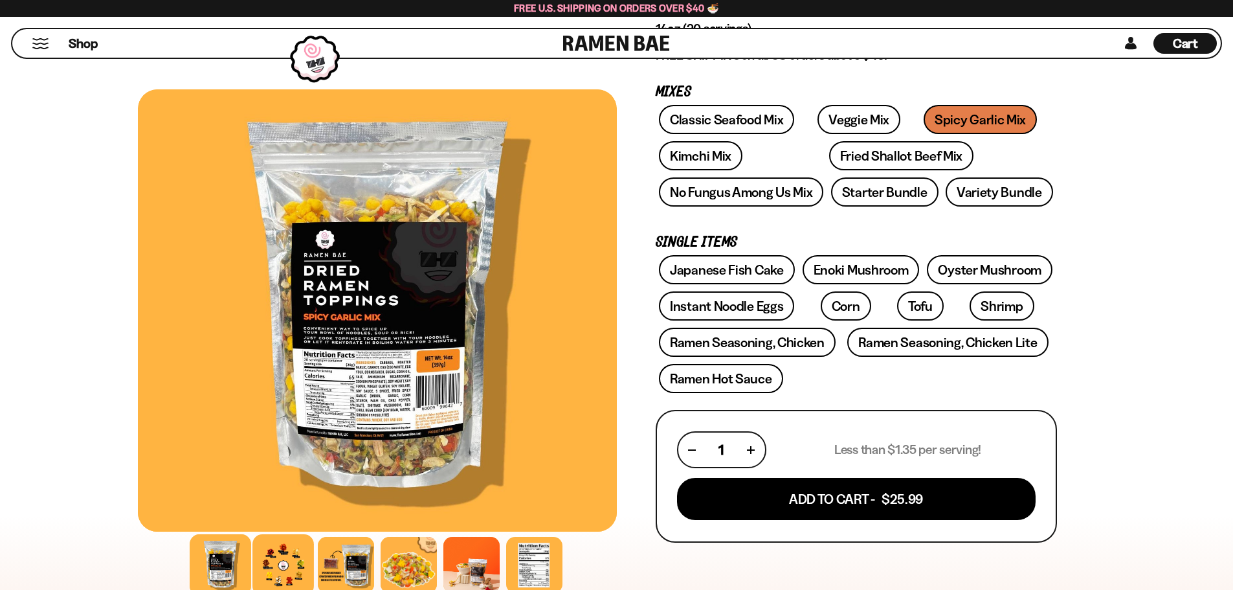
click at [295, 565] on div at bounding box center [284, 565] width 62 height 62
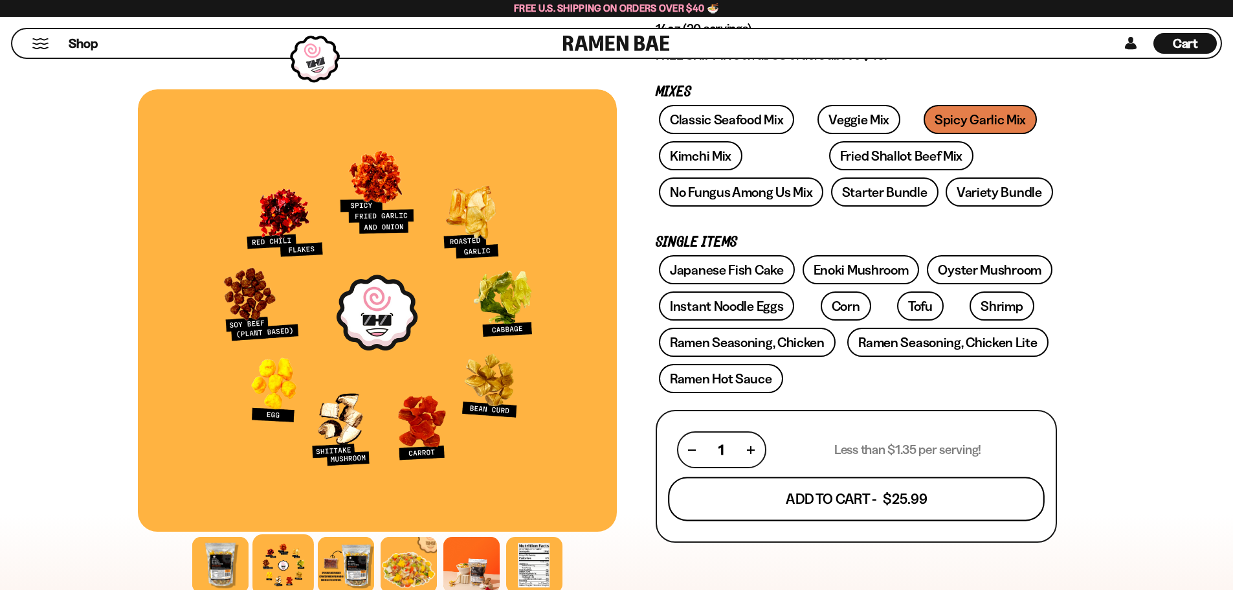
click at [869, 497] on button "Add To Cart - $25.99" at bounding box center [856, 499] width 377 height 44
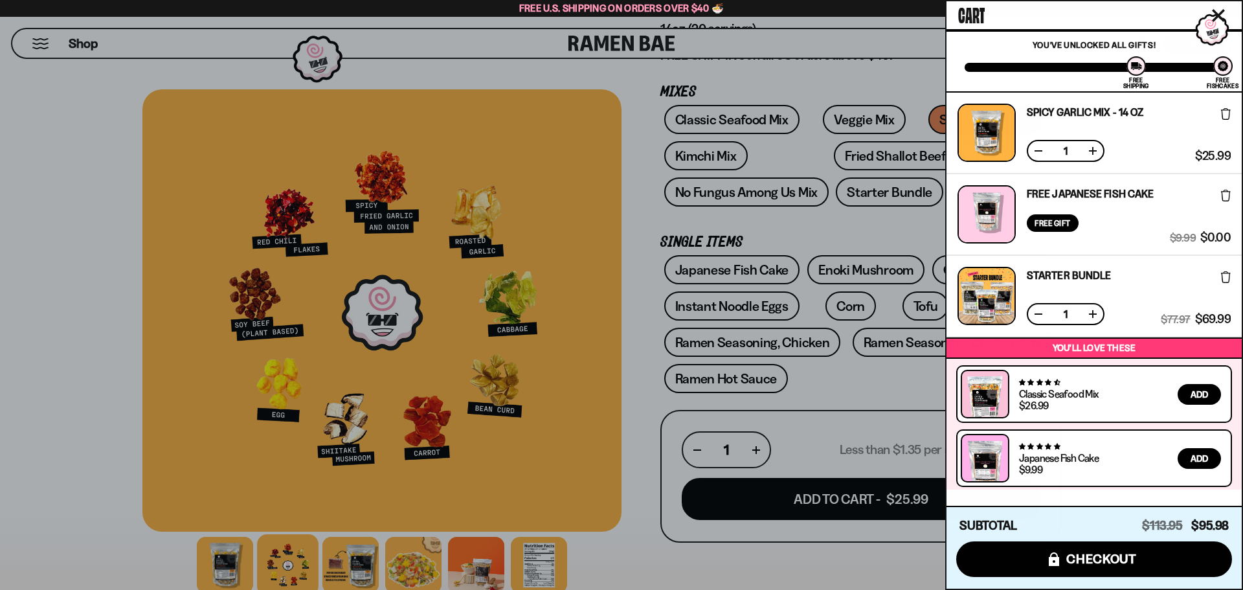
click at [1221, 278] on icon at bounding box center [1226, 277] width 10 height 12
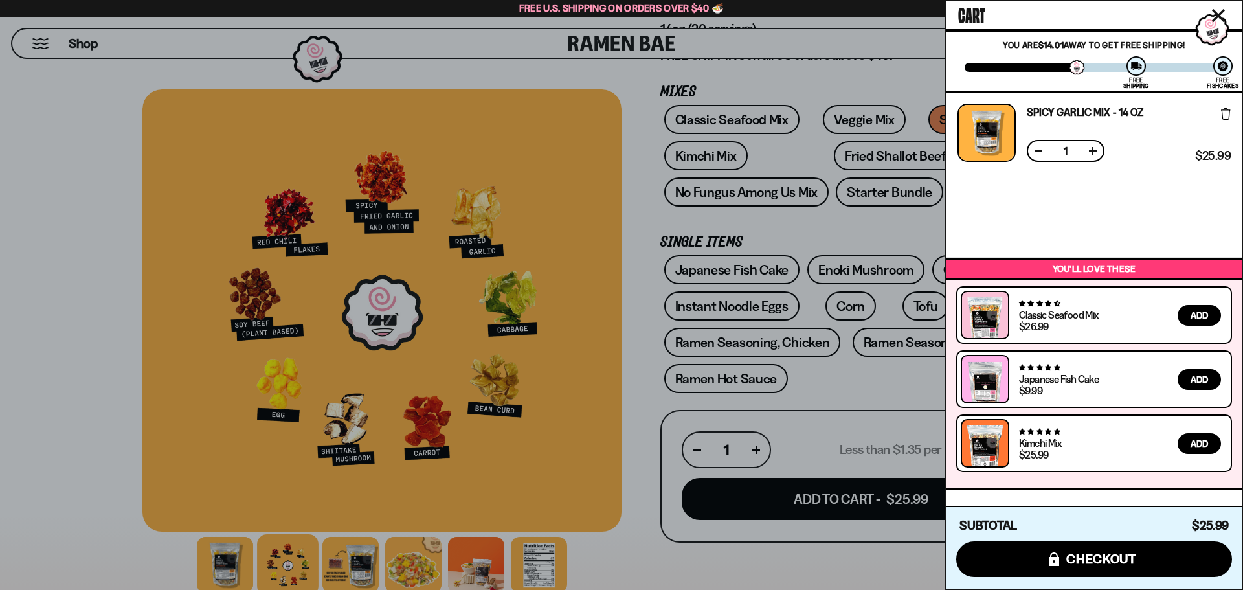
click at [838, 115] on div at bounding box center [621, 295] width 1243 height 590
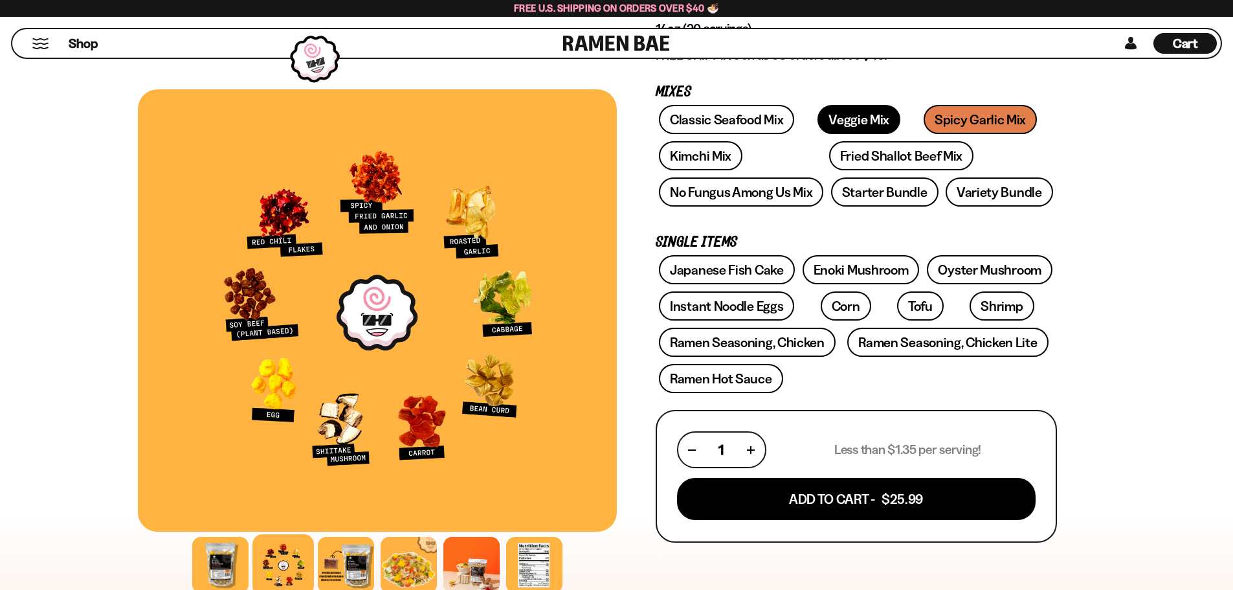
click at [838, 116] on link "Veggie Mix" at bounding box center [859, 119] width 83 height 29
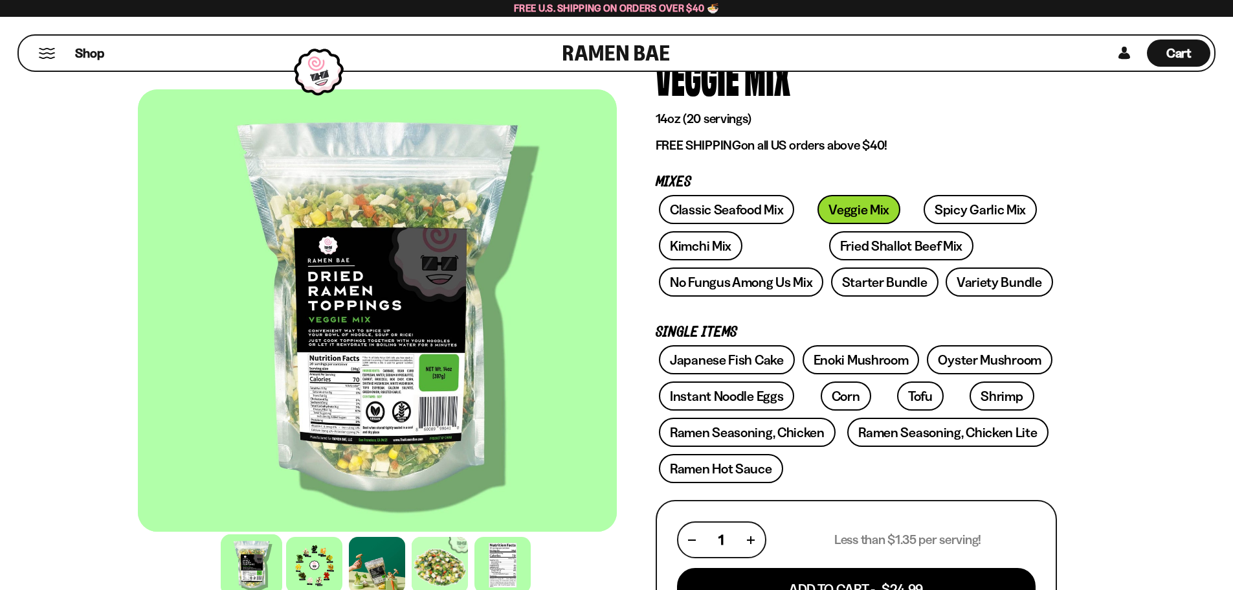
scroll to position [129, 0]
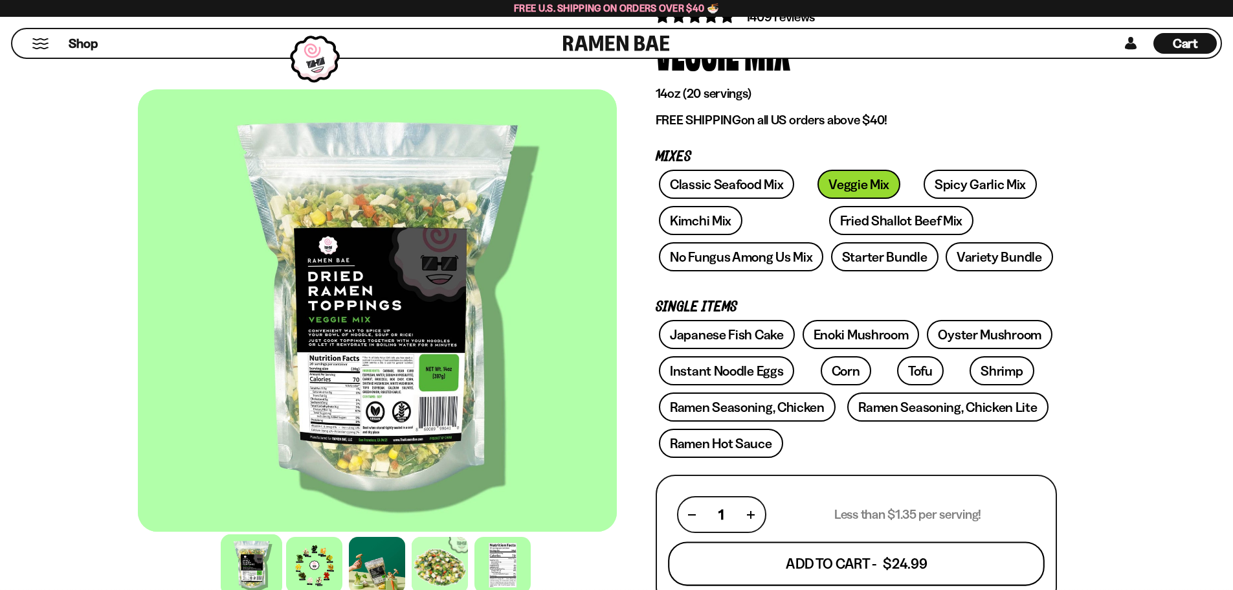
click at [919, 559] on button "Add To Cart - $24.99" at bounding box center [856, 564] width 377 height 44
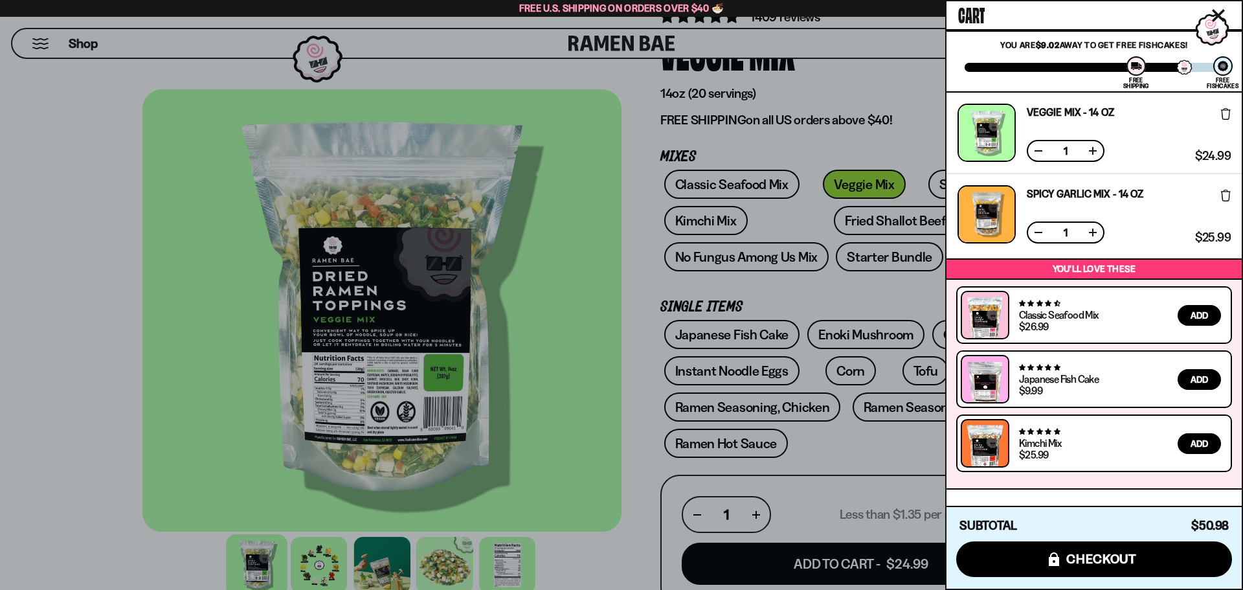
click at [825, 212] on div at bounding box center [621, 295] width 1243 height 590
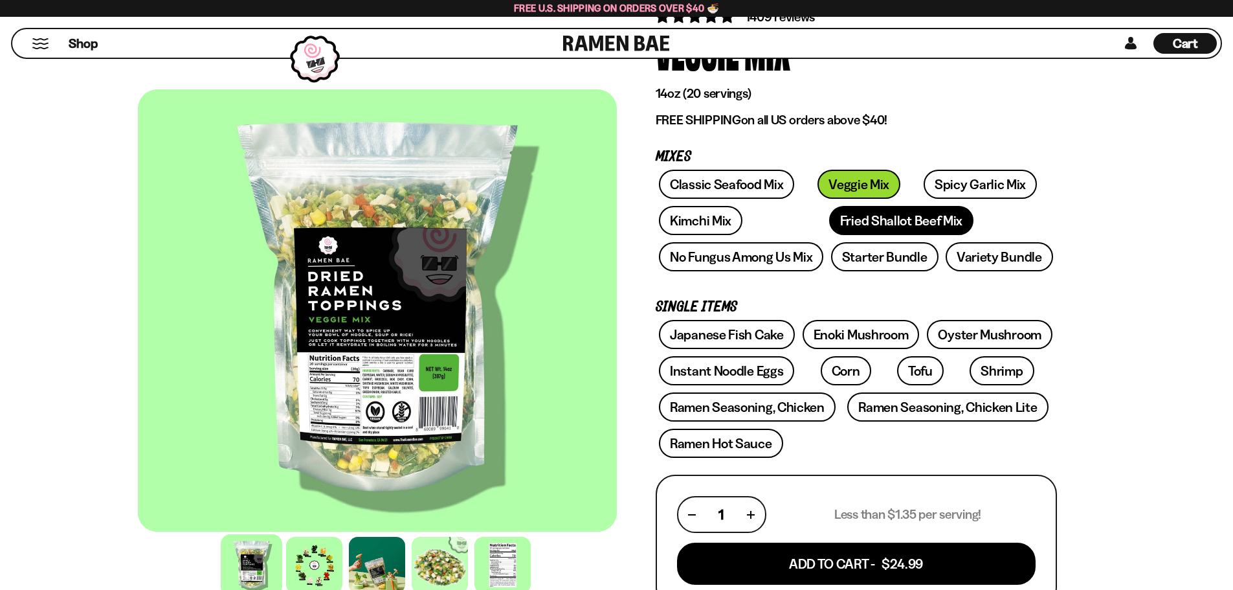
click at [829, 217] on link "Fried Shallot Beef Mix" at bounding box center [901, 220] width 144 height 29
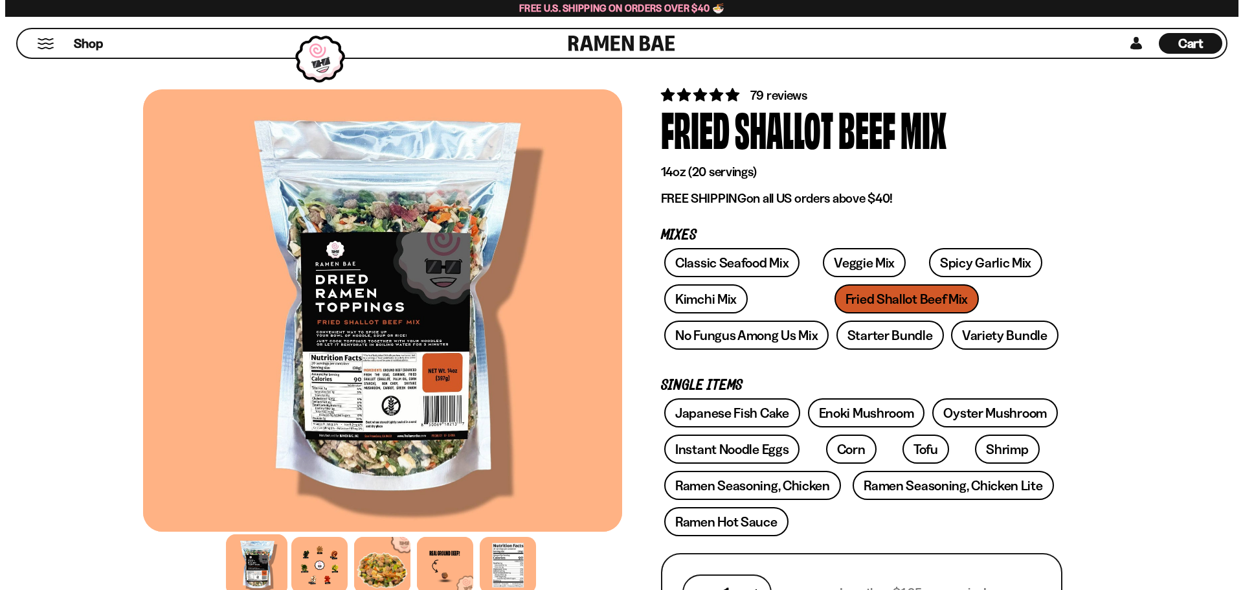
scroll to position [129, 0]
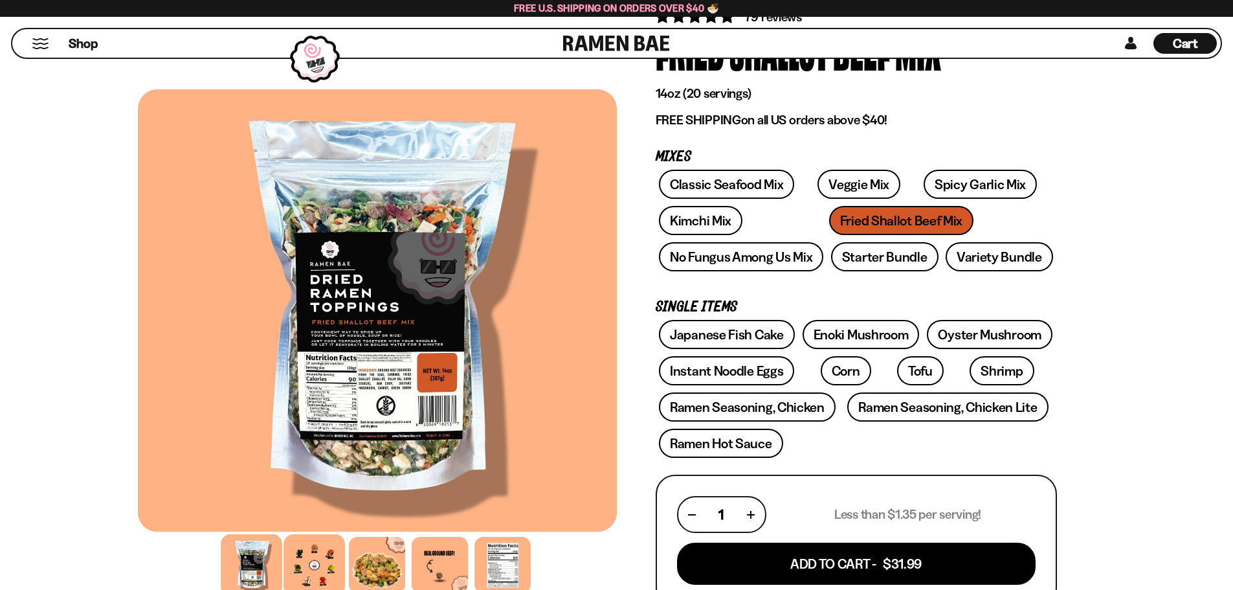
click at [308, 572] on div at bounding box center [315, 565] width 62 height 62
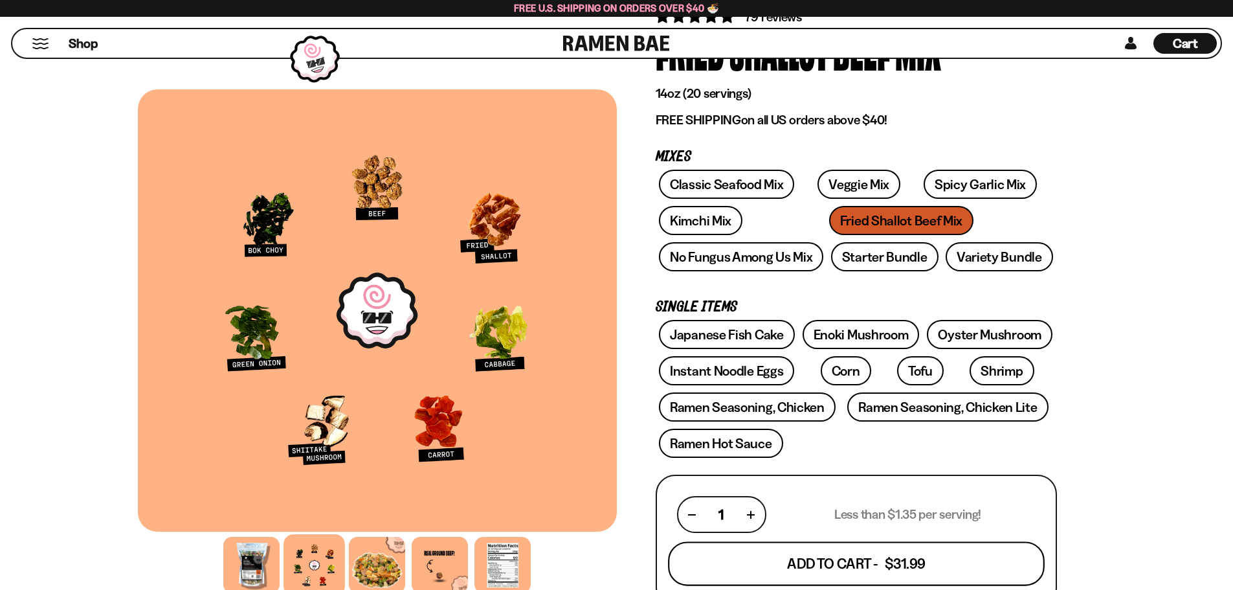
click at [913, 567] on button "Add To Cart - $31.99" at bounding box center [856, 564] width 377 height 44
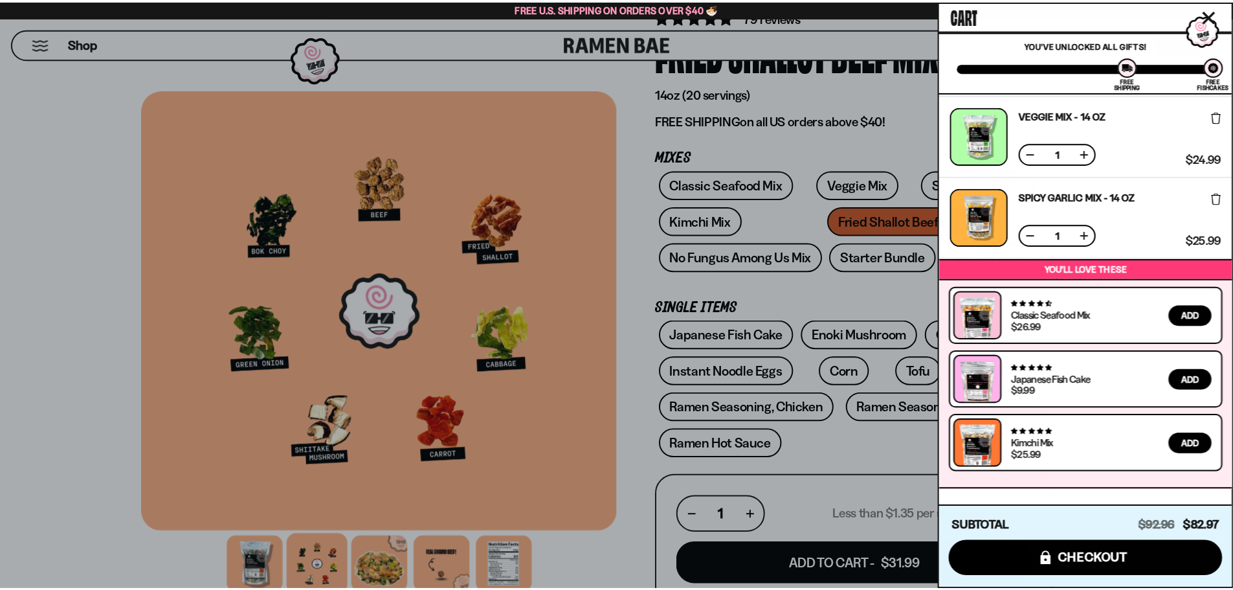
scroll to position [0, 0]
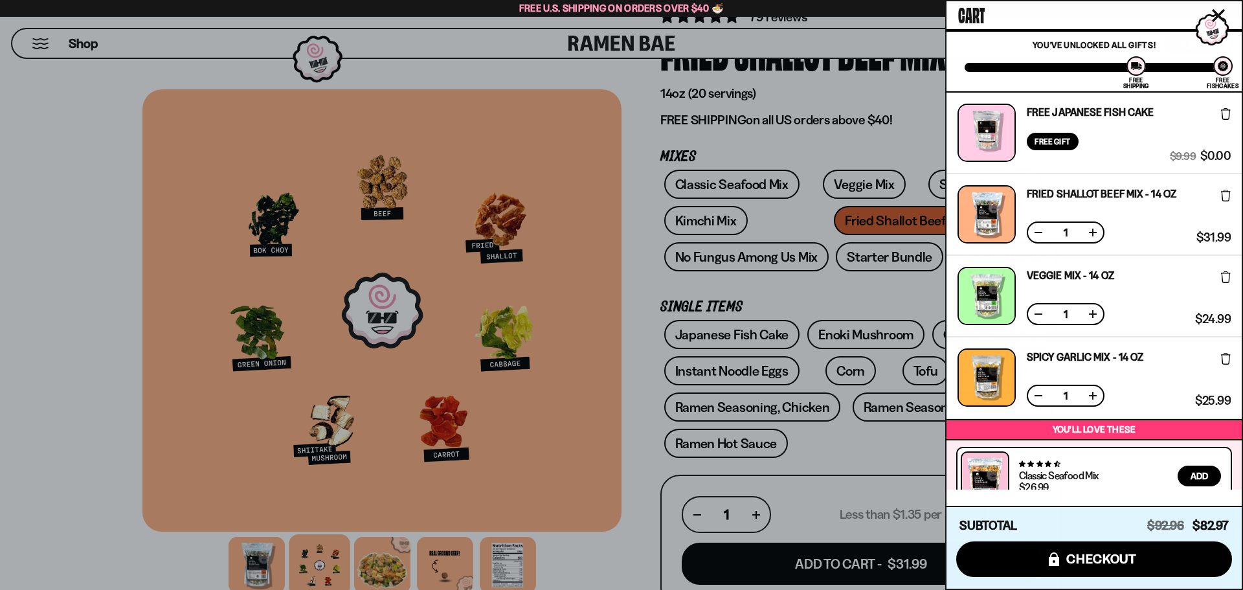
click at [707, 217] on div at bounding box center [621, 295] width 1243 height 590
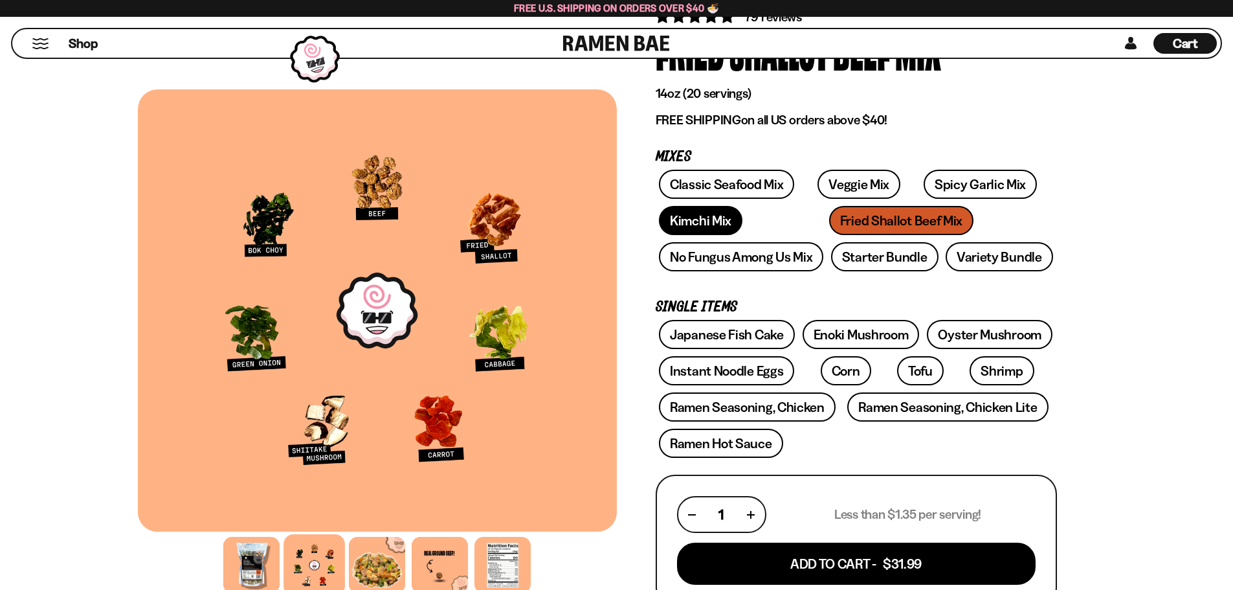
click at [704, 218] on link "Kimchi Mix" at bounding box center [701, 220] width 84 height 29
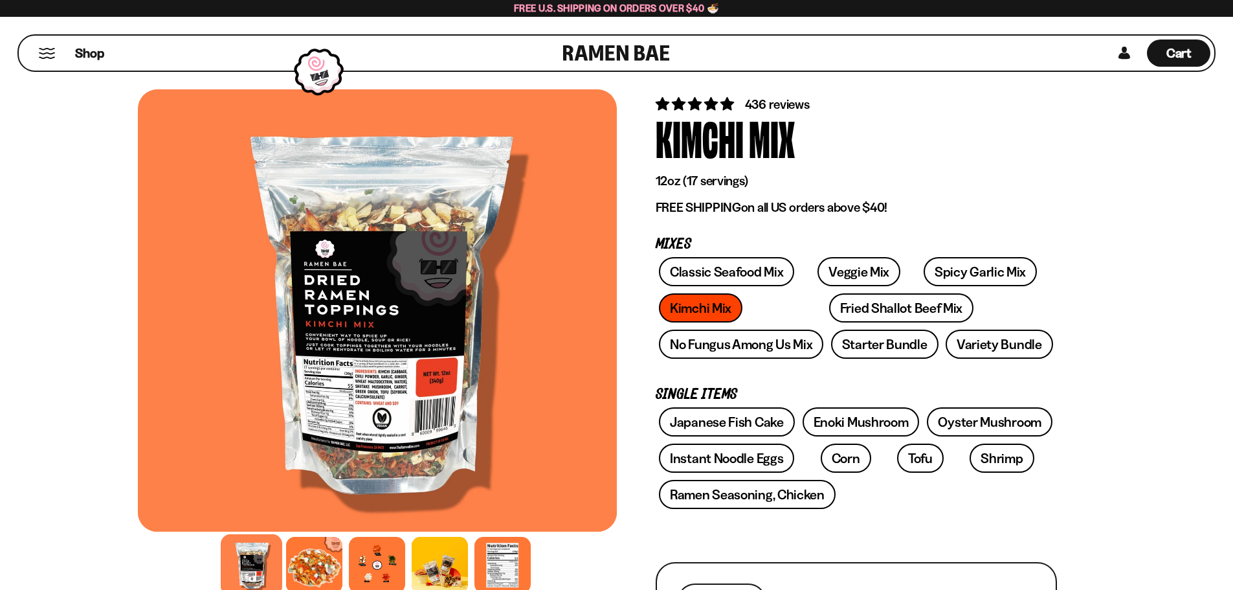
scroll to position [65, 0]
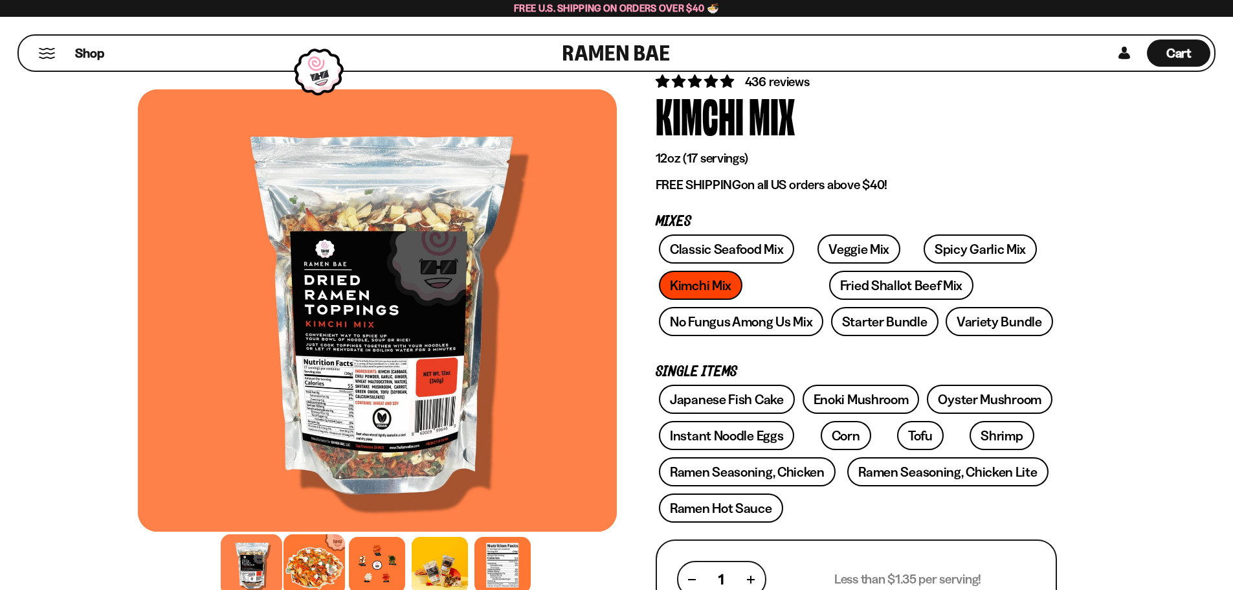
click at [298, 559] on div at bounding box center [315, 565] width 62 height 62
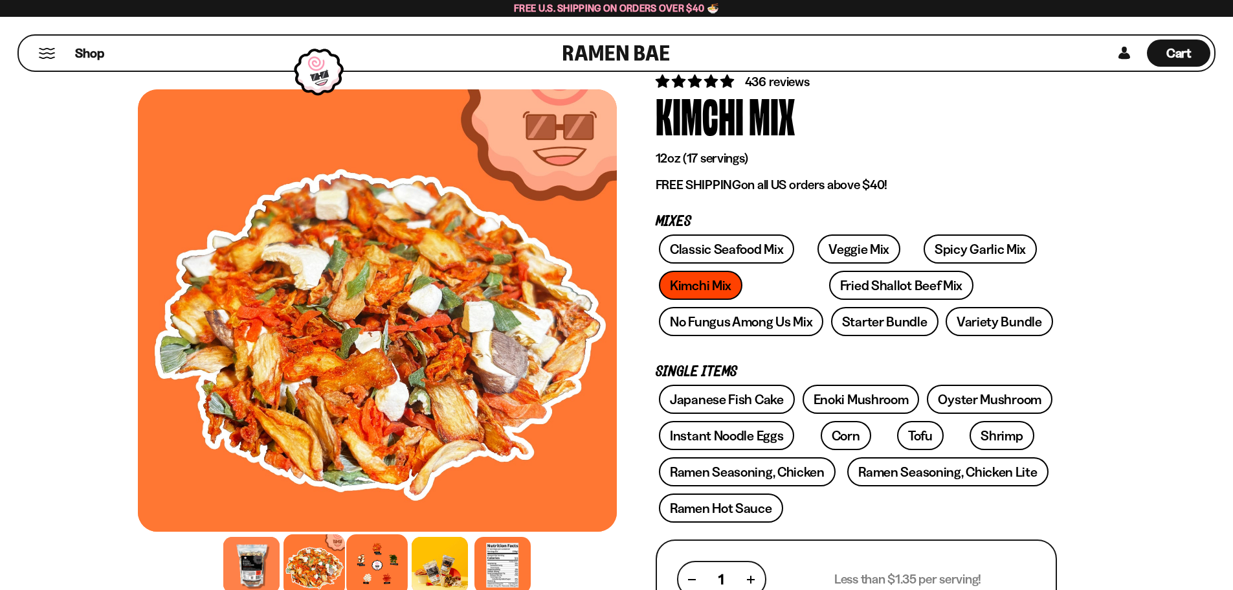
click at [368, 565] on div at bounding box center [377, 565] width 62 height 62
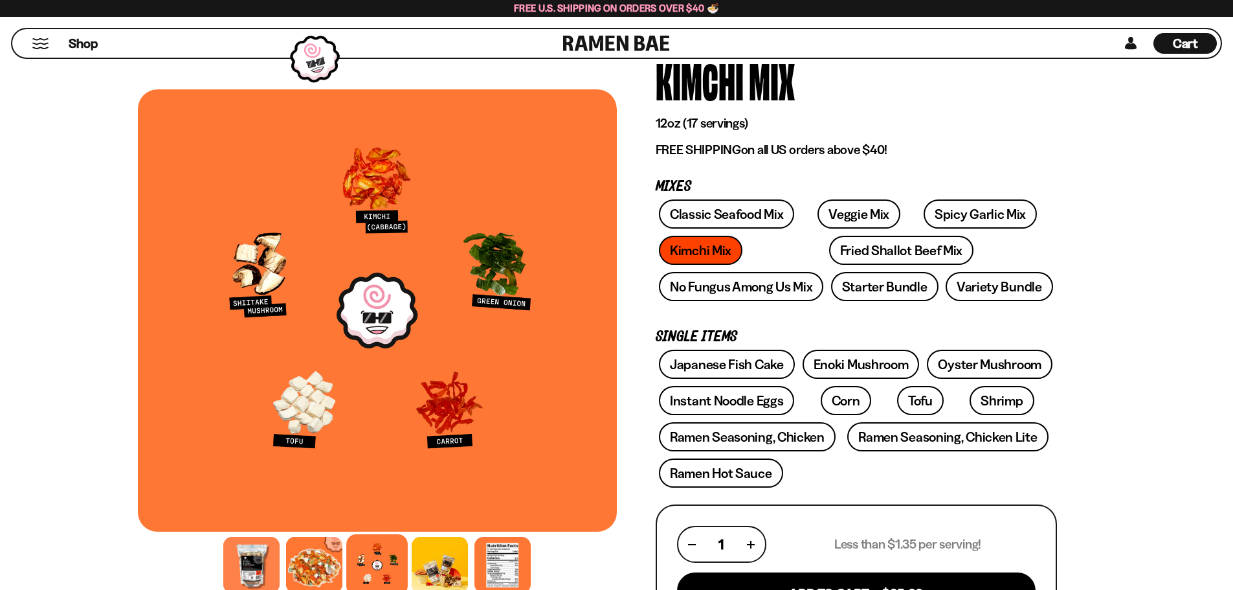
scroll to position [129, 0]
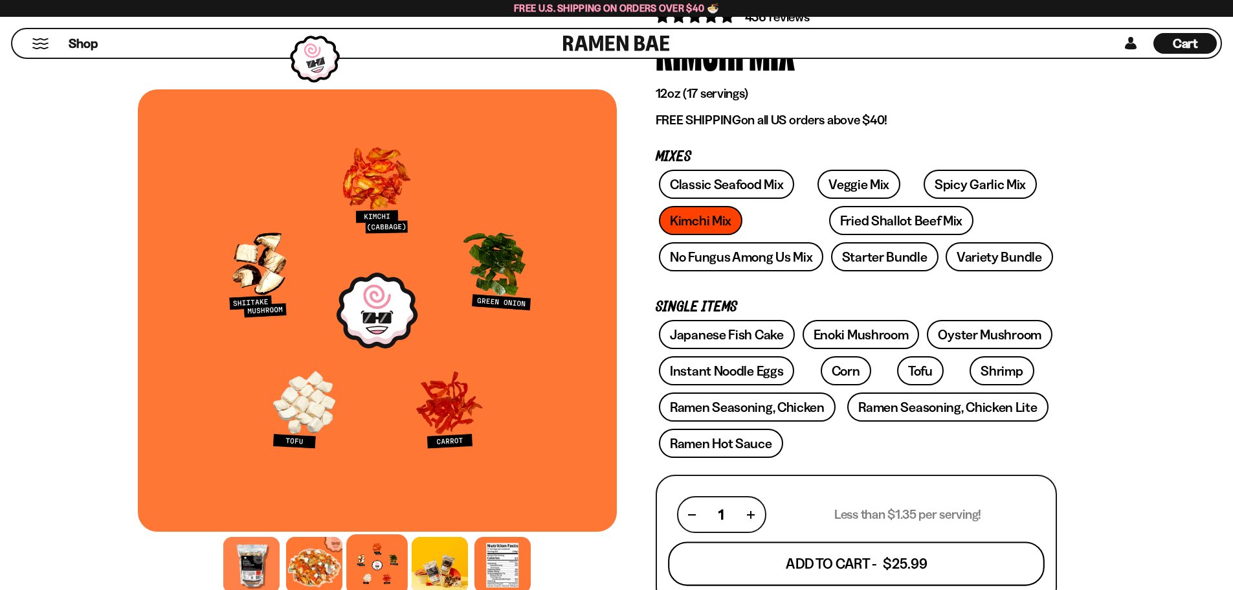
click at [822, 565] on button "Add To Cart - $25.99" at bounding box center [856, 564] width 377 height 44
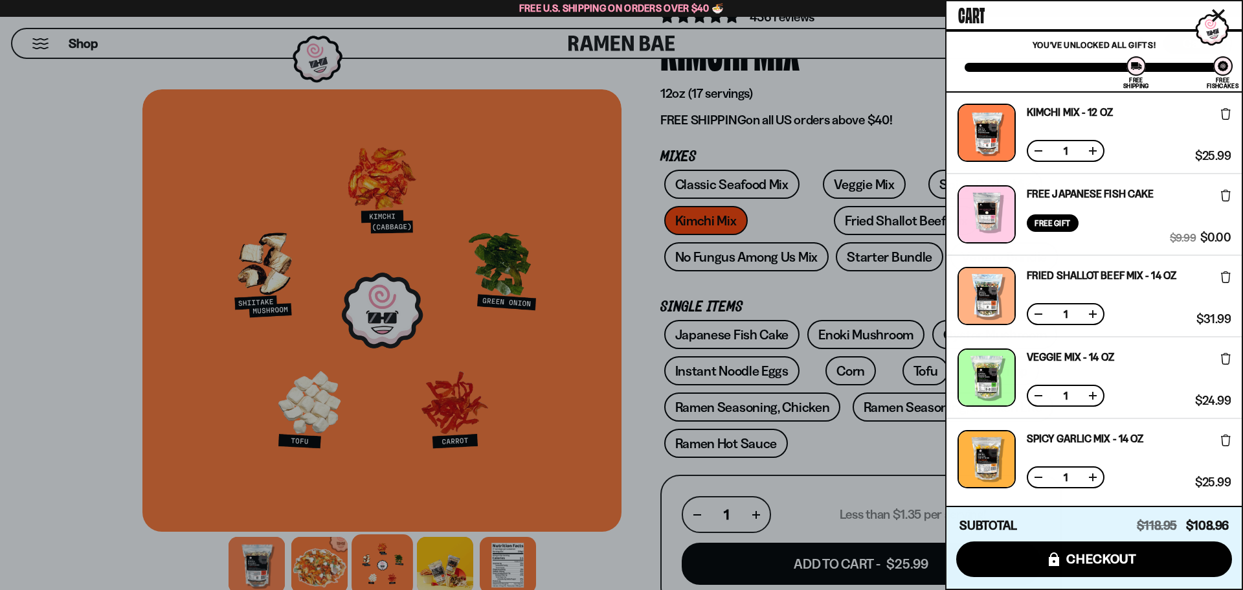
click at [821, 288] on div at bounding box center [621, 295] width 1243 height 590
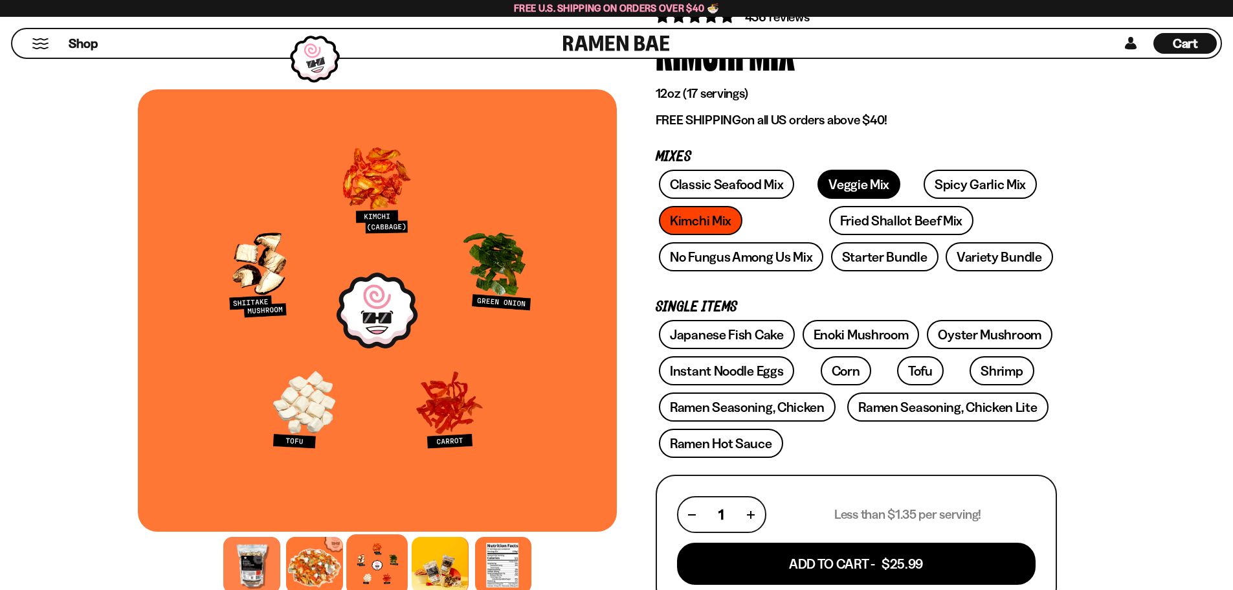
click at [838, 181] on link "Veggie Mix" at bounding box center [859, 184] width 83 height 29
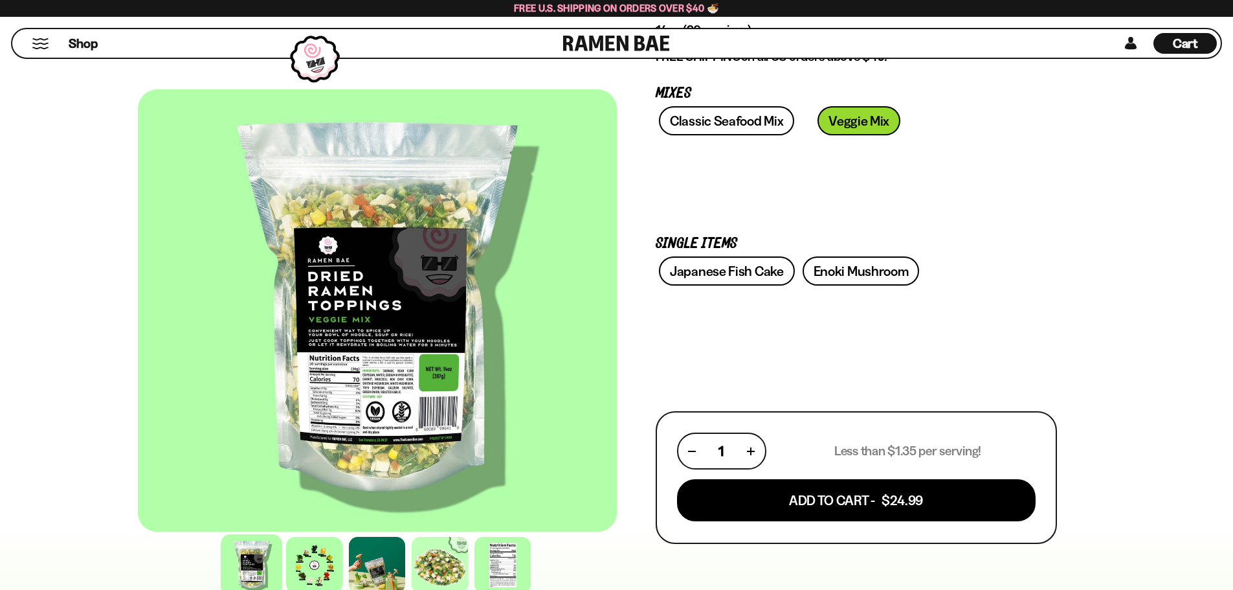
scroll to position [194, 0]
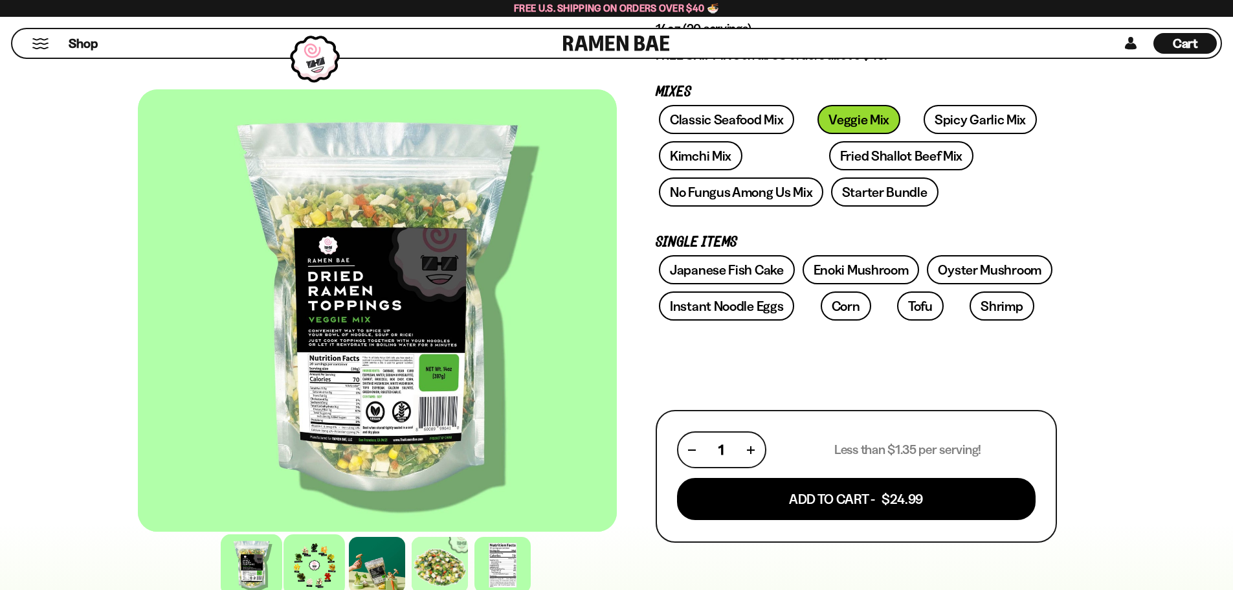
click at [322, 570] on div at bounding box center [315, 565] width 62 height 62
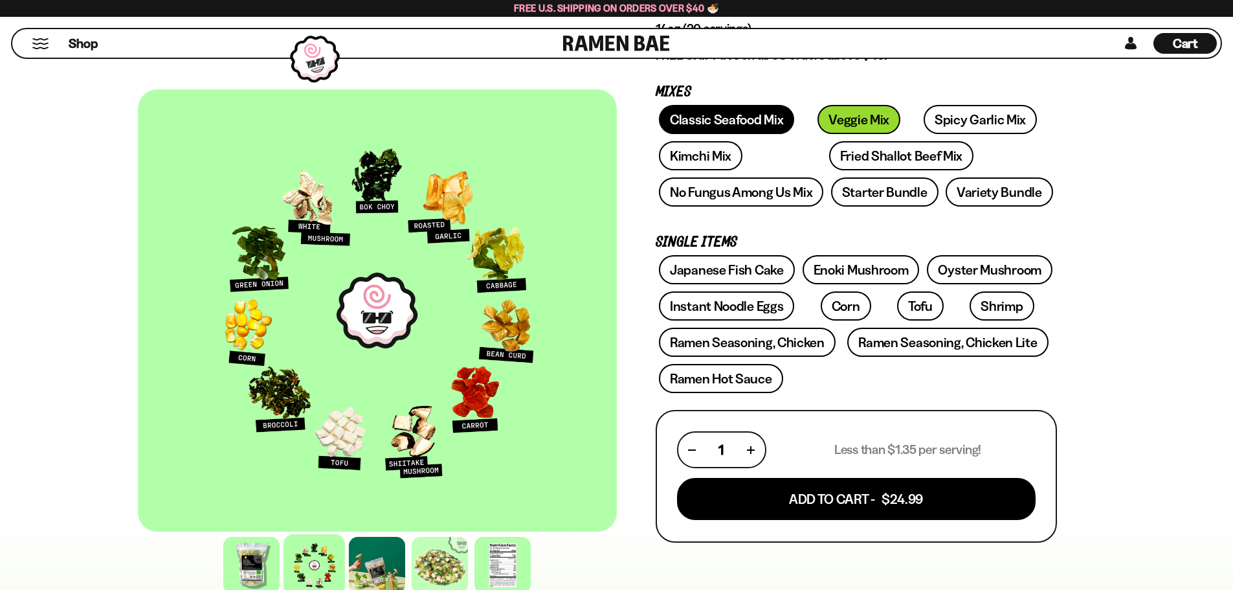
click at [746, 120] on link "Classic Seafood Mix" at bounding box center [726, 119] width 135 height 29
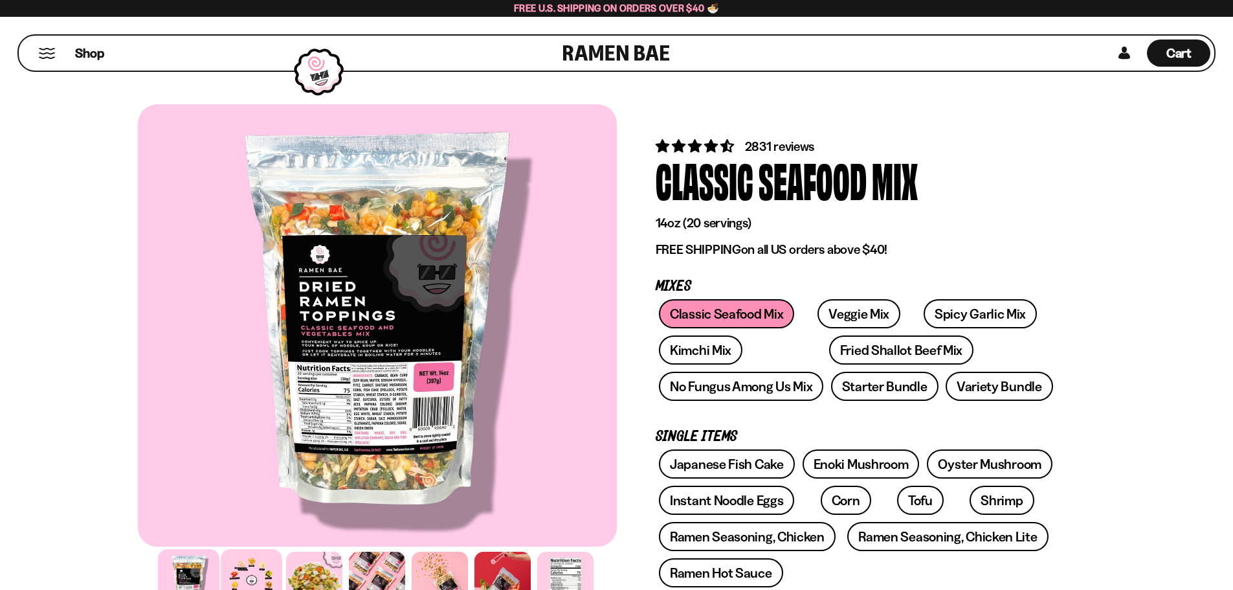
click at [267, 575] on div at bounding box center [252, 580] width 62 height 62
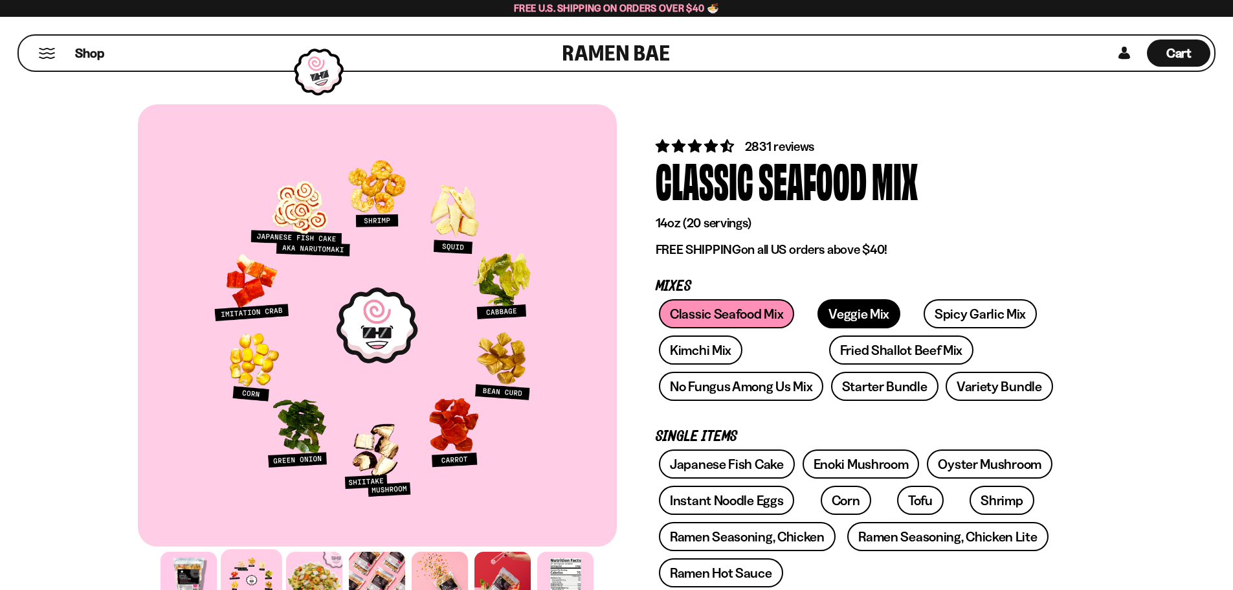
click at [855, 318] on link "Veggie Mix" at bounding box center [859, 313] width 83 height 29
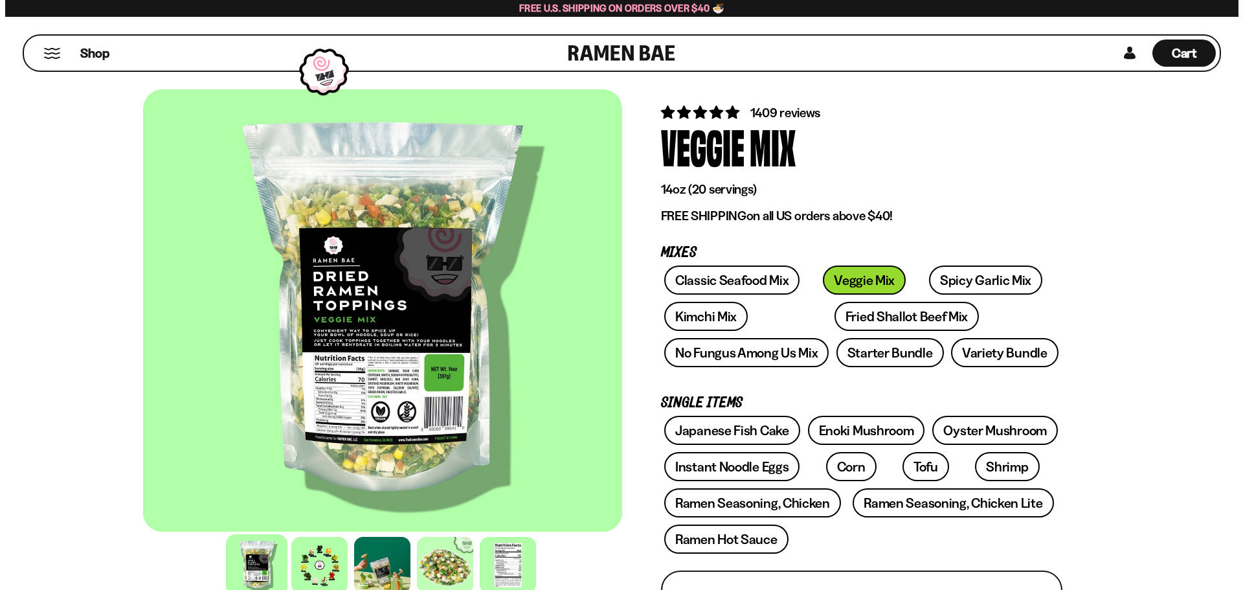
scroll to position [65, 0]
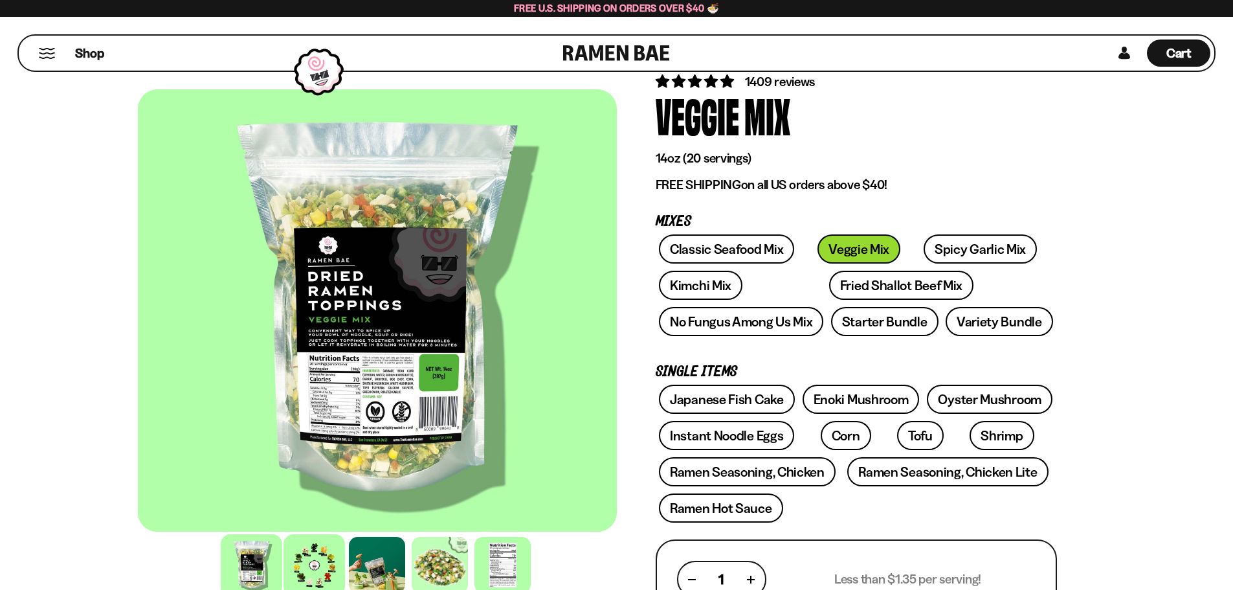
click at [313, 578] on div at bounding box center [315, 565] width 62 height 62
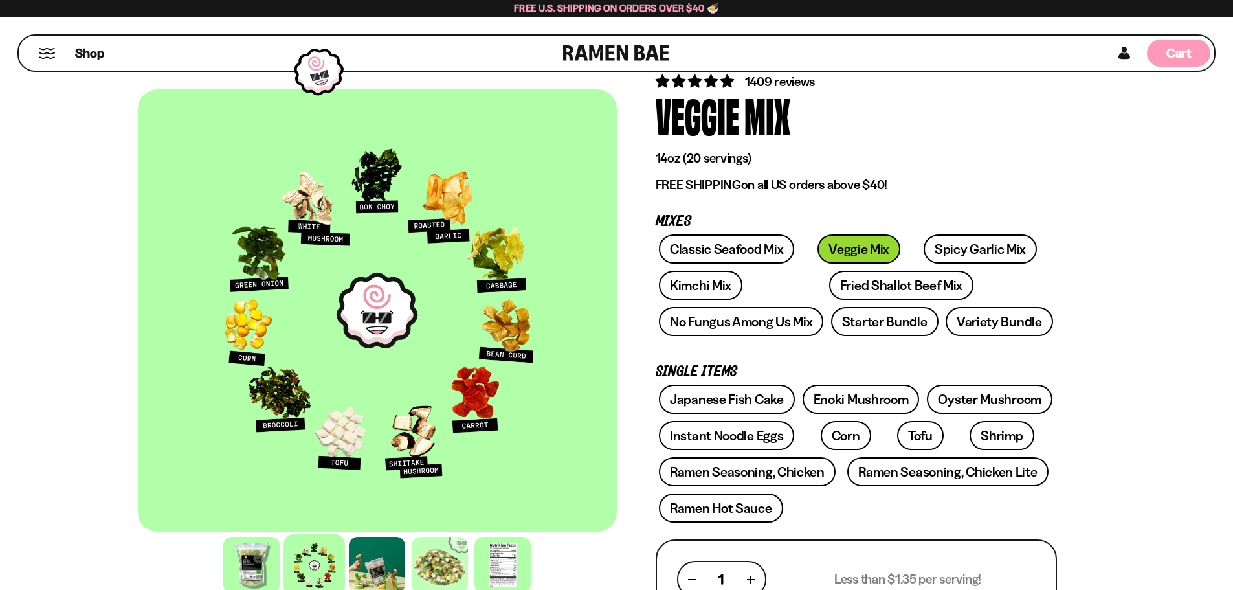
click at [1185, 52] on span "Cart" at bounding box center [1179, 53] width 25 height 16
